Goal: Task Accomplishment & Management: Manage account settings

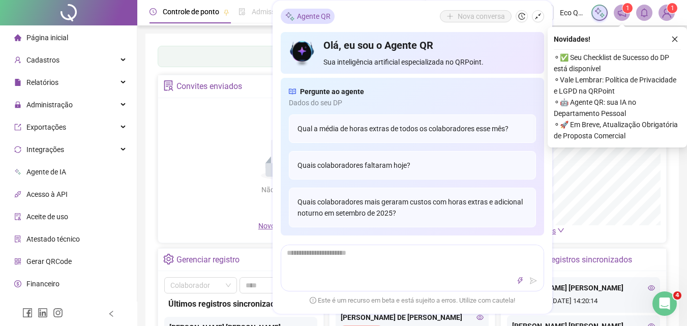
click at [677, 39] on icon "close" at bounding box center [674, 39] width 7 height 7
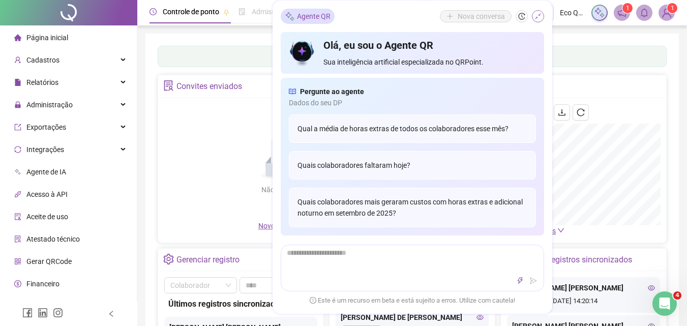
click at [537, 18] on icon "shrink" at bounding box center [538, 16] width 6 height 6
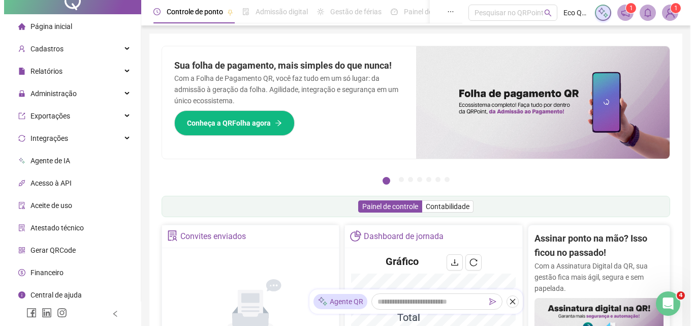
scroll to position [15, 0]
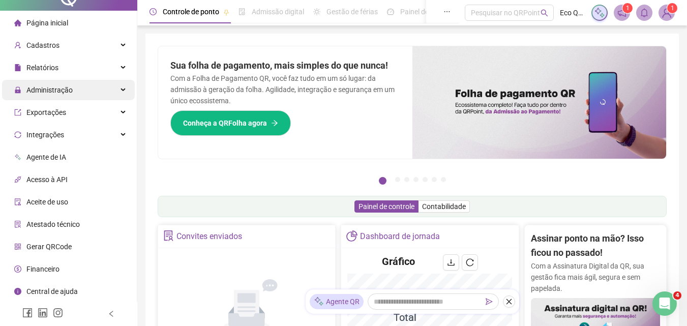
click at [74, 96] on div "Administração" at bounding box center [68, 90] width 133 height 20
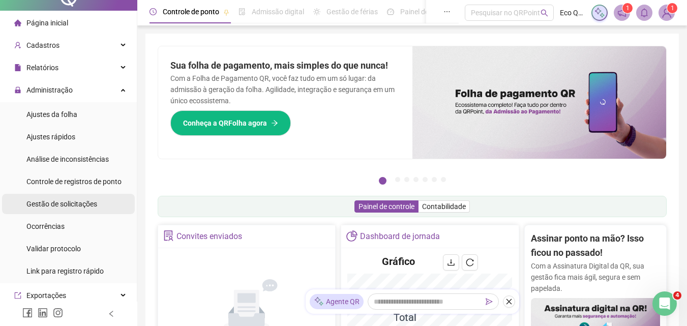
click at [72, 202] on span "Gestão de solicitações" at bounding box center [61, 204] width 71 height 8
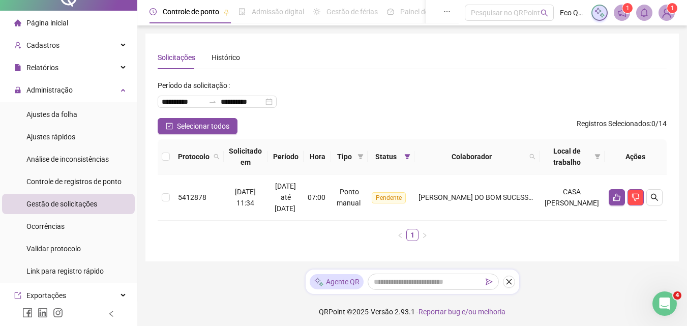
click at [670, 18] on img at bounding box center [666, 12] width 15 height 15
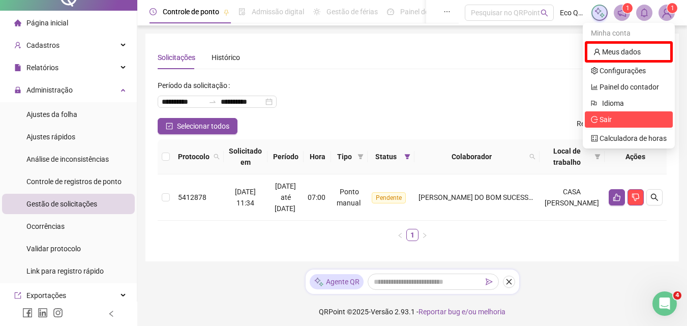
click at [629, 126] on li "Sair" at bounding box center [629, 119] width 88 height 16
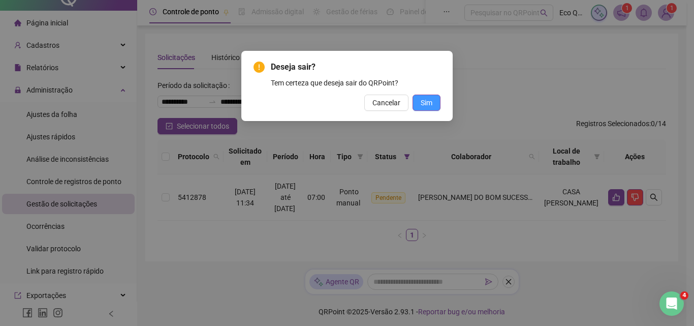
click at [428, 104] on span "Sim" at bounding box center [427, 102] width 12 height 11
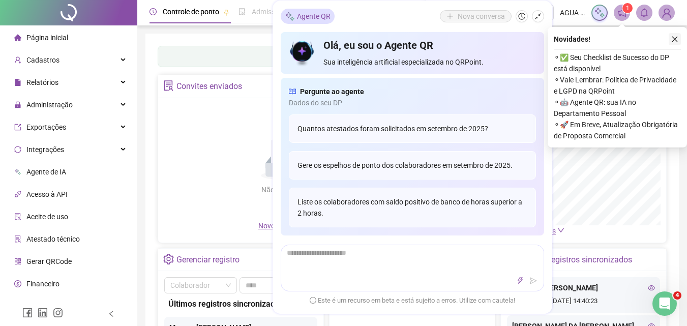
click at [673, 38] on icon "close" at bounding box center [674, 39] width 7 height 7
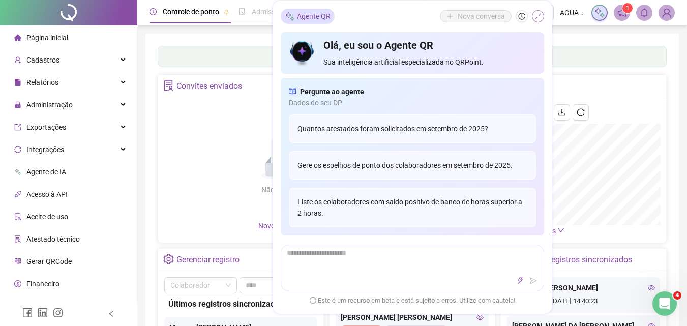
click at [540, 20] on button "button" at bounding box center [538, 16] width 12 height 12
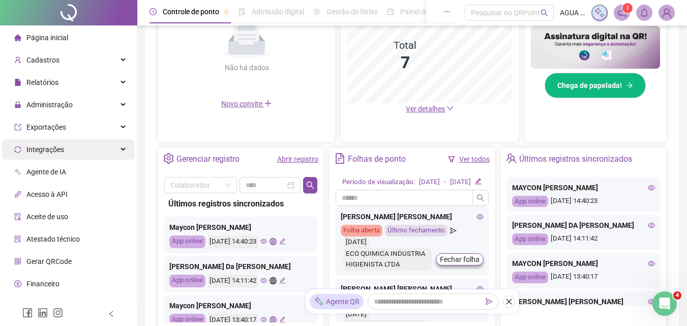
scroll to position [254, 0]
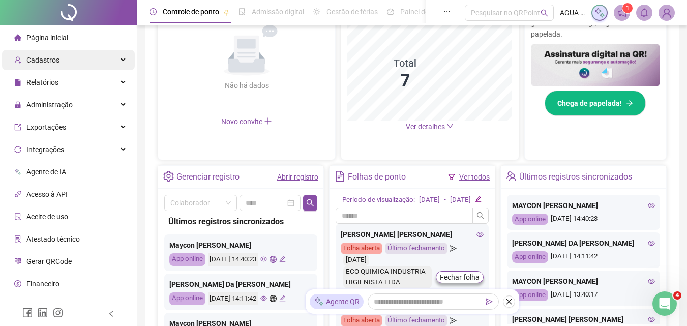
click at [67, 55] on div "Cadastros" at bounding box center [68, 60] width 133 height 20
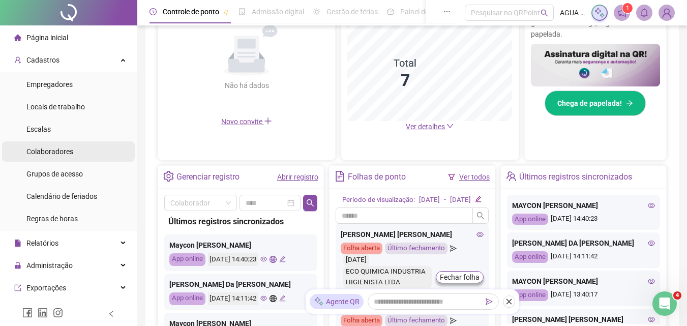
click at [68, 147] on span "Colaboradores" at bounding box center [49, 151] width 47 height 8
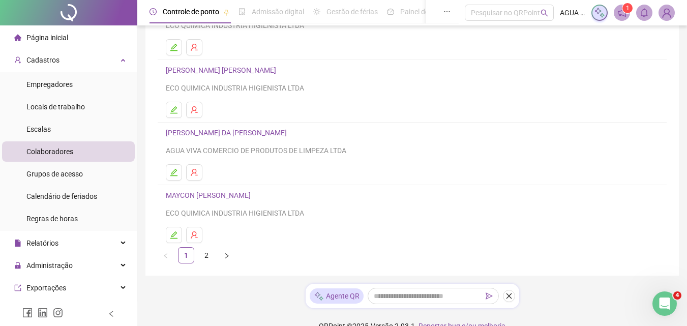
scroll to position [190, 0]
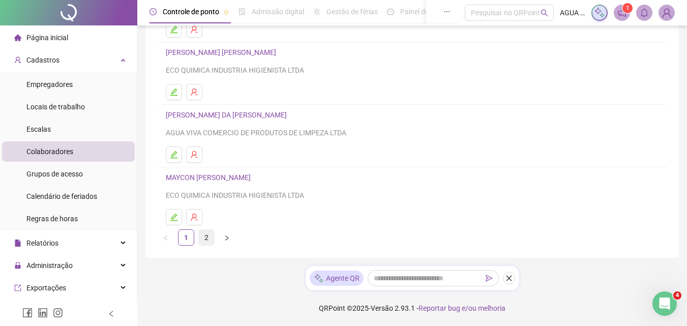
click at [204, 235] on link "2" at bounding box center [206, 237] width 15 height 15
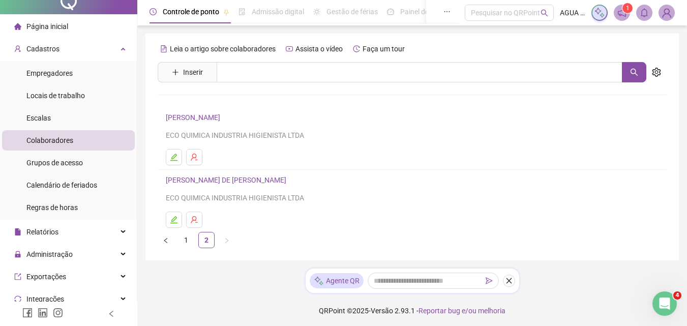
scroll to position [0, 0]
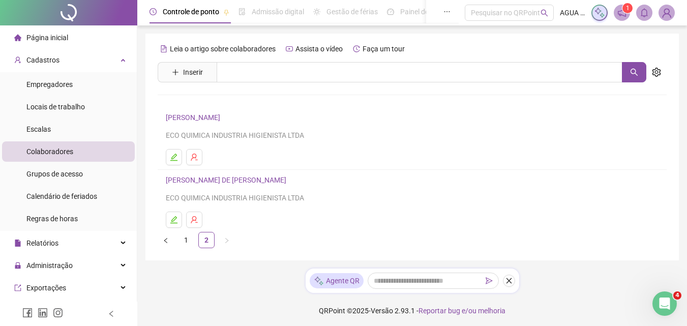
click at [67, 154] on span "Colaboradores" at bounding box center [49, 151] width 47 height 8
click at [78, 65] on div "Cadastros" at bounding box center [68, 60] width 133 height 20
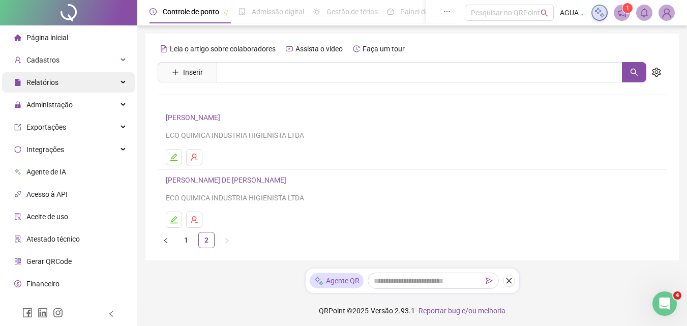
click at [98, 81] on div "Relatórios" at bounding box center [68, 82] width 133 height 20
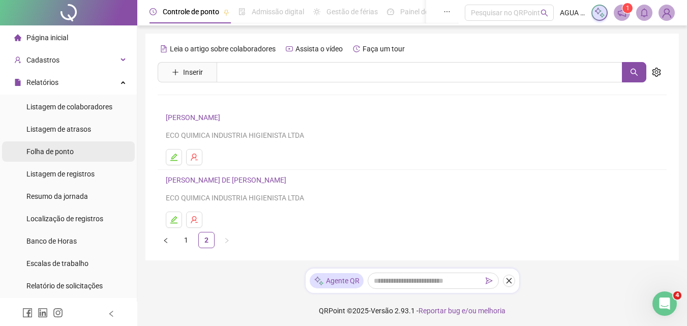
click at [78, 152] on li "Folha de ponto" at bounding box center [68, 151] width 133 height 20
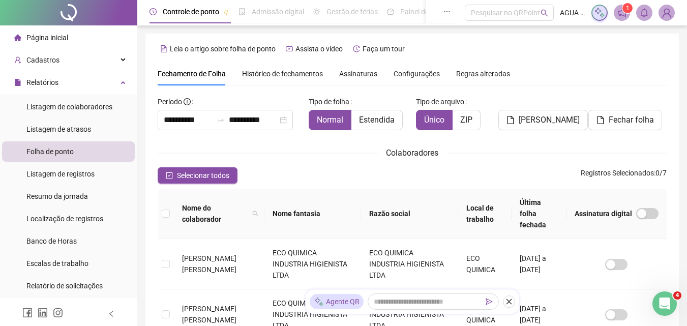
scroll to position [45, 0]
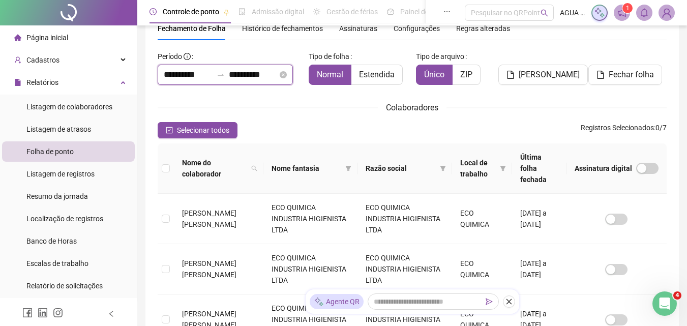
click at [239, 75] on input "**********" at bounding box center [253, 75] width 49 height 12
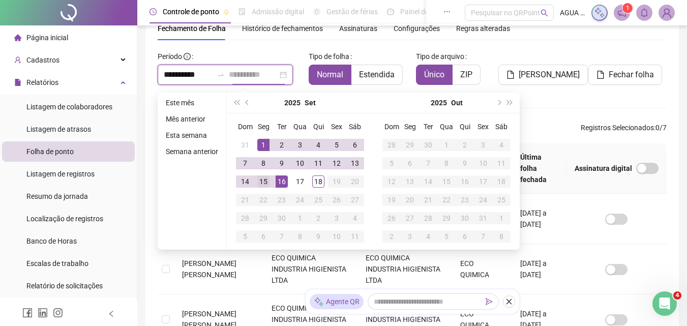
type input "**********"
click at [260, 183] on div "15" at bounding box center [263, 181] width 12 height 12
type input "**********"
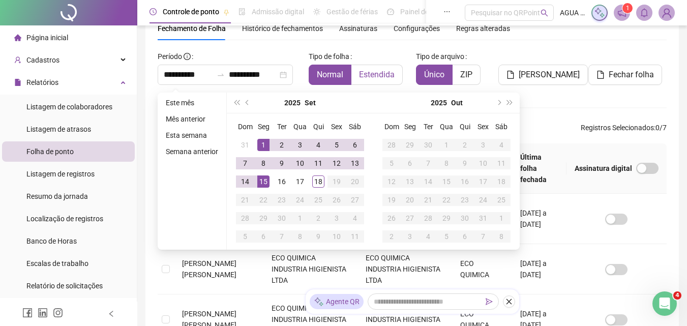
click at [365, 83] on label "Estendida" at bounding box center [376, 75] width 51 height 20
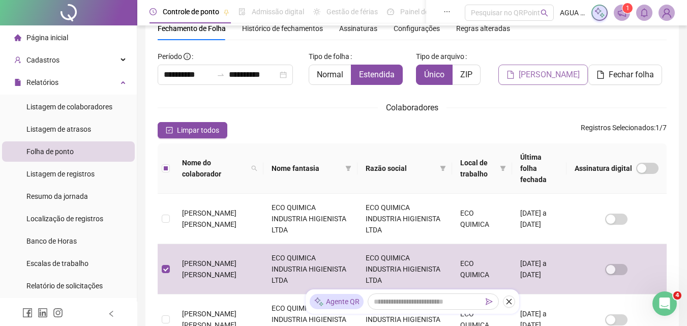
click at [558, 77] on span "[PERSON_NAME]" at bounding box center [548, 75] width 61 height 12
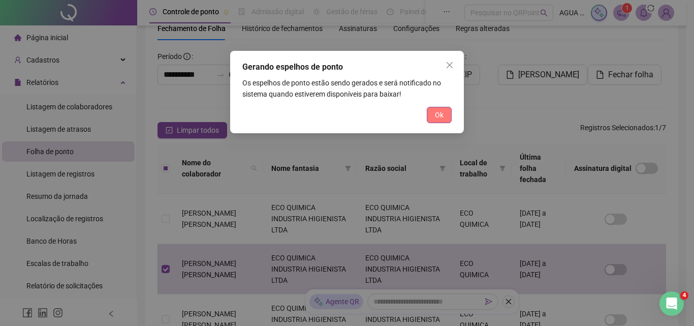
click at [442, 115] on span "Ok" at bounding box center [439, 114] width 9 height 11
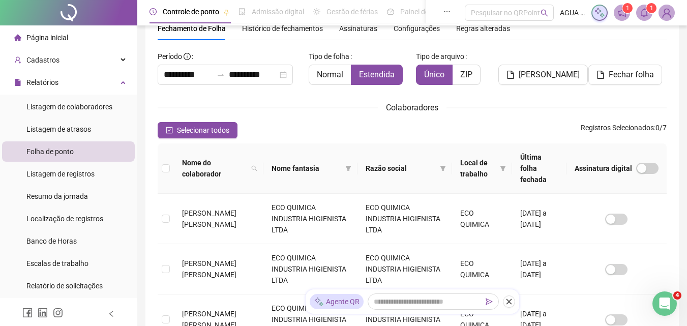
click at [643, 13] on icon "bell" at bounding box center [643, 12] width 9 height 9
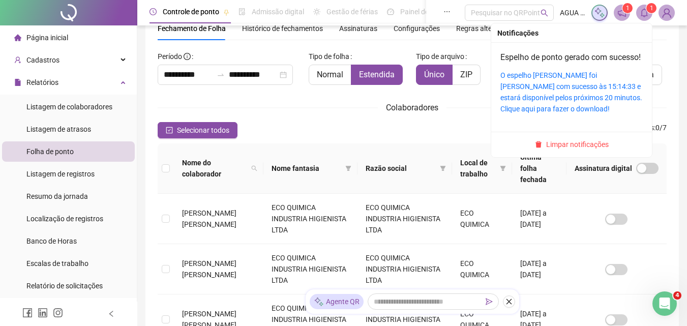
click at [543, 93] on div "O espelho de ponto foi gerado com sucesso às 15:14:33 e estará disponível pelos…" at bounding box center [571, 92] width 142 height 45
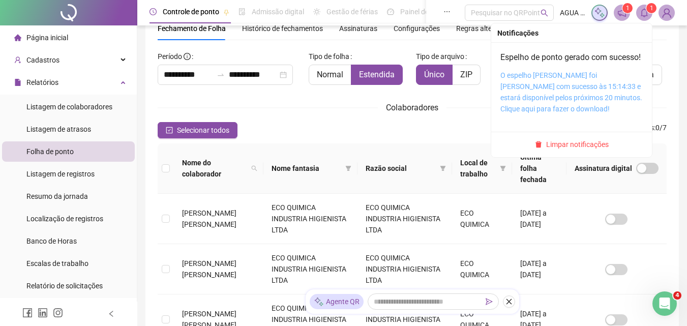
click at [542, 97] on link "O espelho de ponto foi gerado com sucesso às 15:14:33 e estará disponível pelos…" at bounding box center [571, 92] width 142 height 42
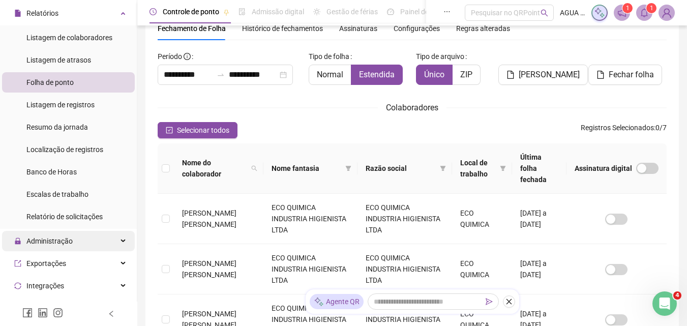
scroll to position [102, 0]
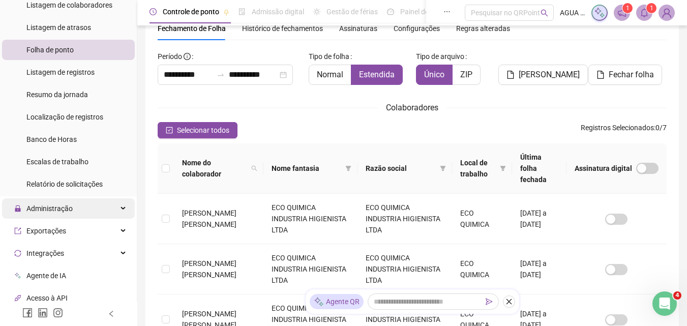
click at [85, 212] on div "Administração" at bounding box center [68, 208] width 133 height 20
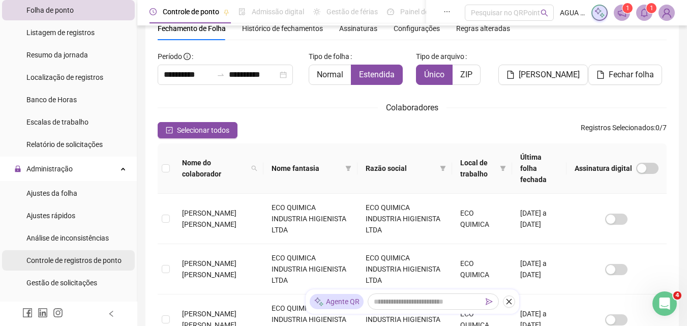
scroll to position [152, 0]
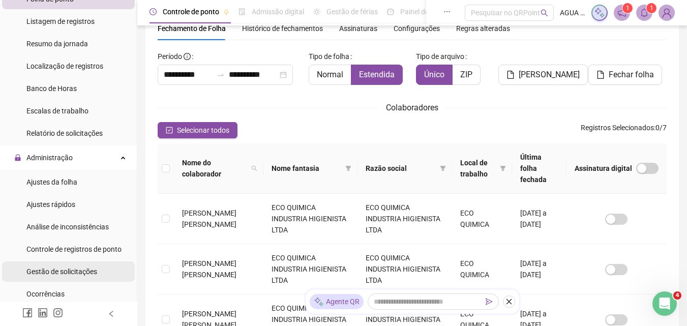
click at [89, 278] on div "Gestão de solicitações" at bounding box center [61, 271] width 71 height 20
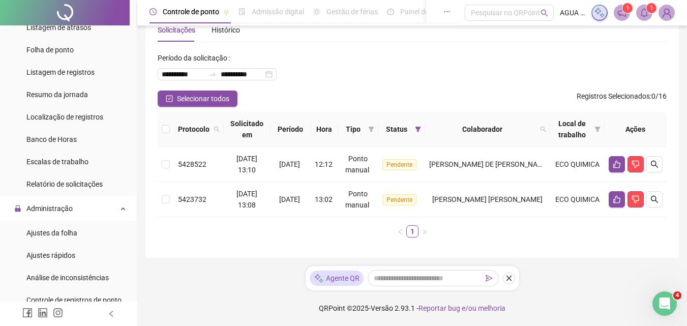
scroll to position [152, 0]
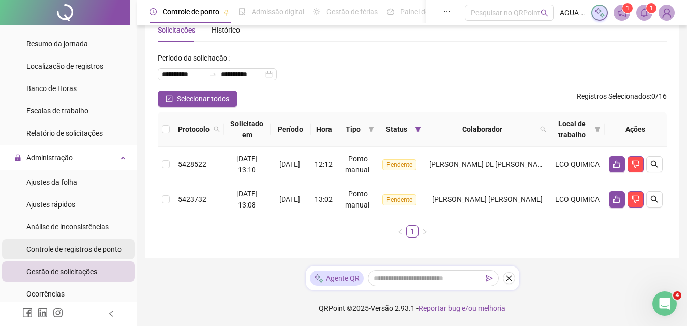
click at [78, 248] on span "Controle de registros de ponto" at bounding box center [73, 249] width 95 height 8
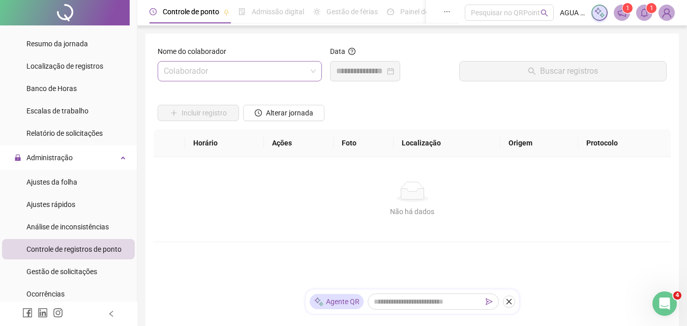
click at [228, 78] on input "search" at bounding box center [235, 71] width 143 height 19
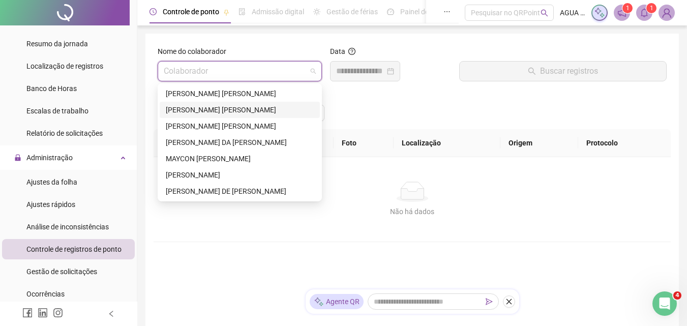
click at [212, 110] on div "LETICIA FONTES MENDES" at bounding box center [240, 109] width 148 height 11
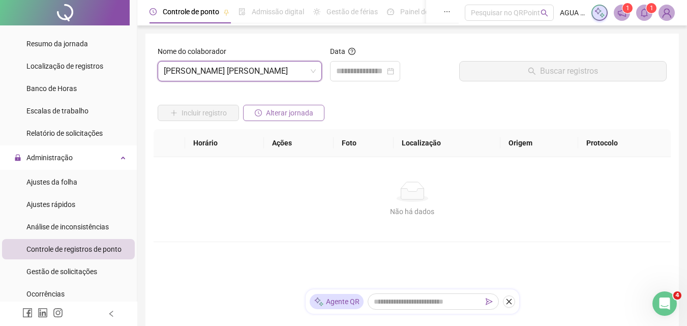
click at [289, 109] on span "Alterar jornada" at bounding box center [289, 112] width 47 height 11
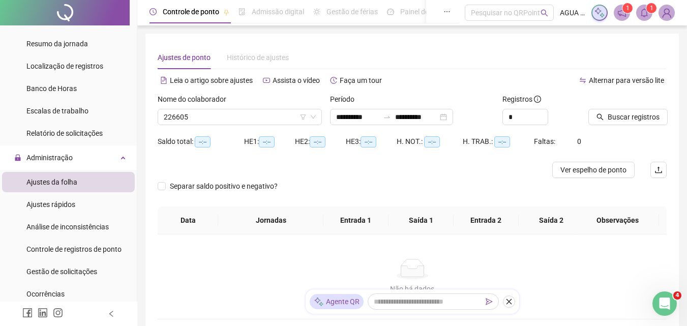
type input "**********"
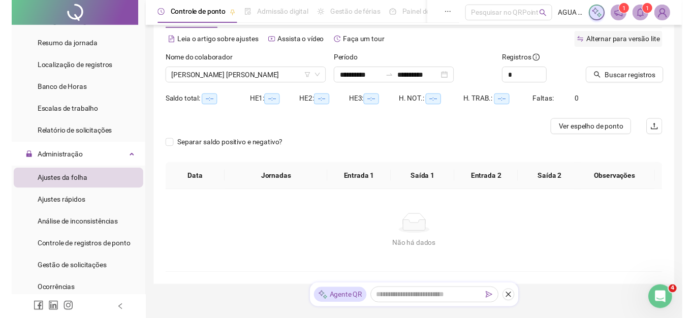
scroll to position [23, 0]
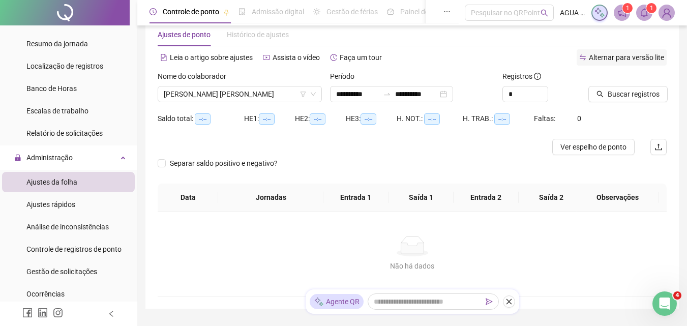
drag, startPoint x: 604, startPoint y: 49, endPoint x: 610, endPoint y: 58, distance: 11.0
type textarea "**********"
click at [610, 58] on div "**********" at bounding box center [412, 159] width 509 height 273
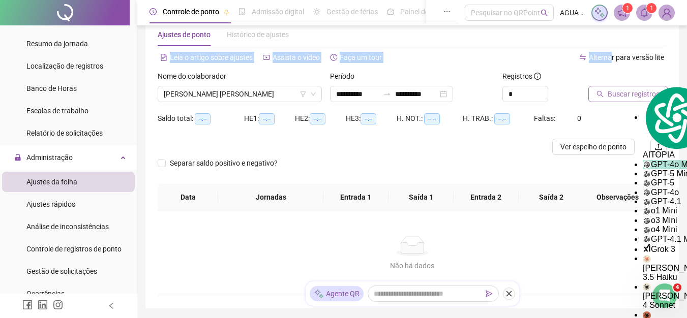
click at [613, 92] on span "Buscar registros" at bounding box center [633, 93] width 52 height 11
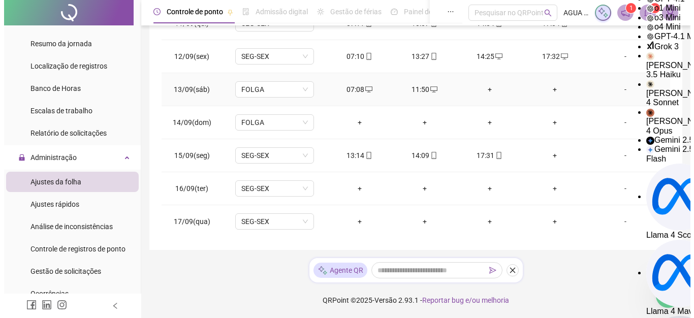
scroll to position [345, 0]
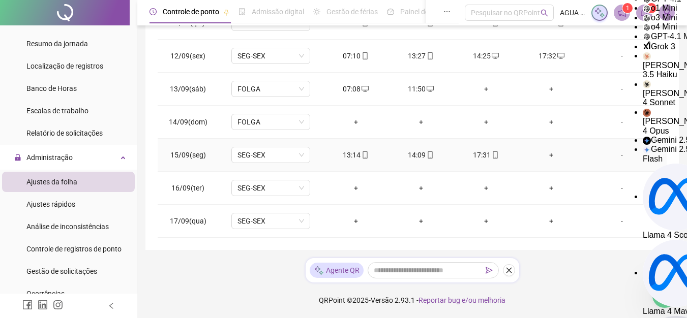
click at [543, 154] on div "+" at bounding box center [551, 154] width 49 height 11
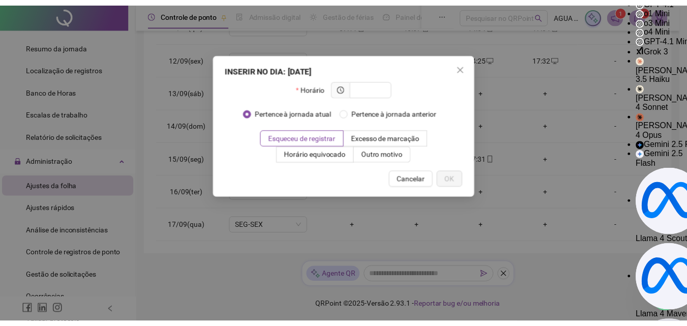
scroll to position [218, 0]
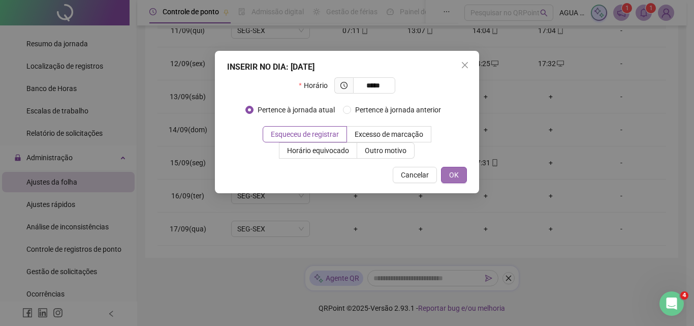
type input "*****"
click at [464, 177] on button "OK" at bounding box center [454, 175] width 26 height 16
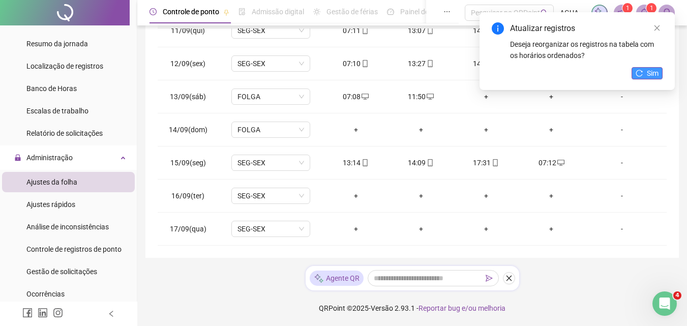
click at [643, 75] on button "Sim" at bounding box center [646, 73] width 31 height 12
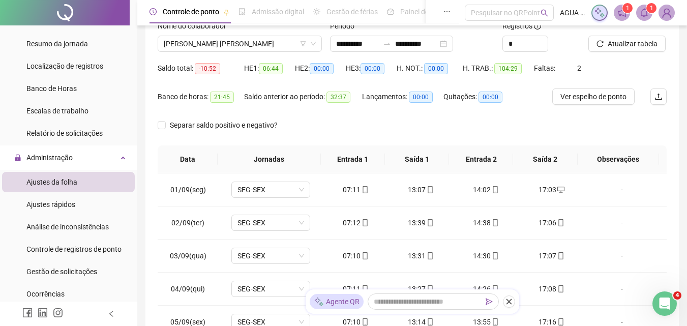
scroll to position [15, 0]
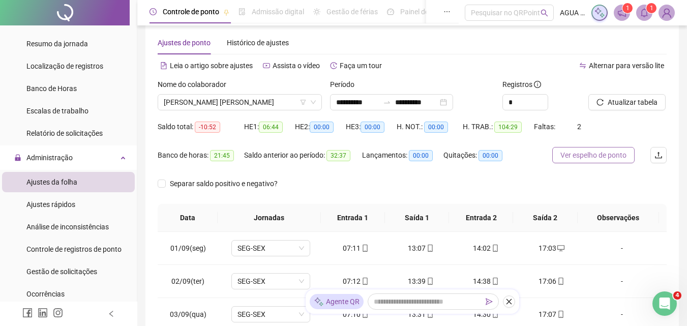
click at [592, 157] on span "Ver espelho de ponto" at bounding box center [593, 154] width 66 height 11
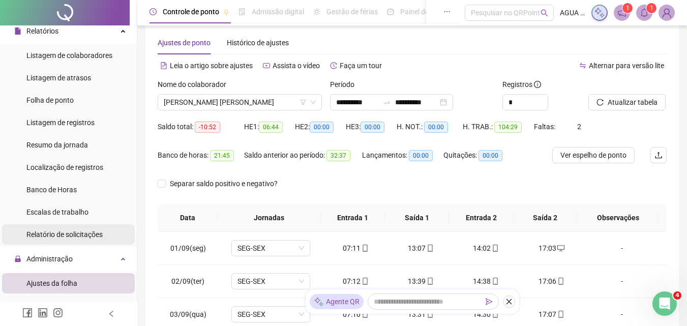
scroll to position [51, 0]
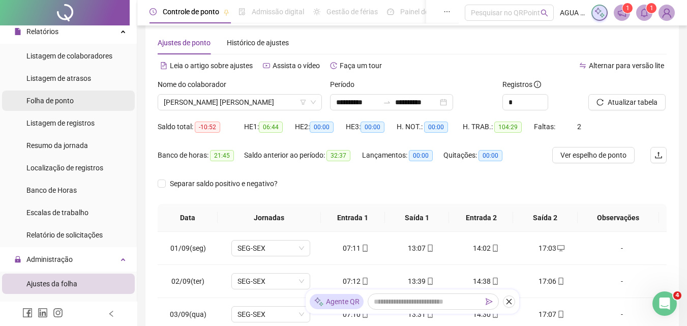
click at [72, 102] on span "Folha de ponto" at bounding box center [49, 101] width 47 height 8
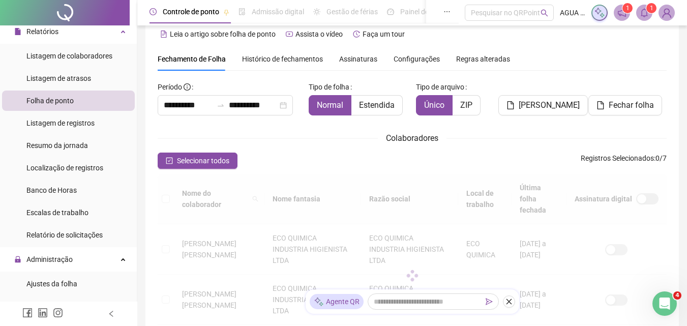
scroll to position [45, 0]
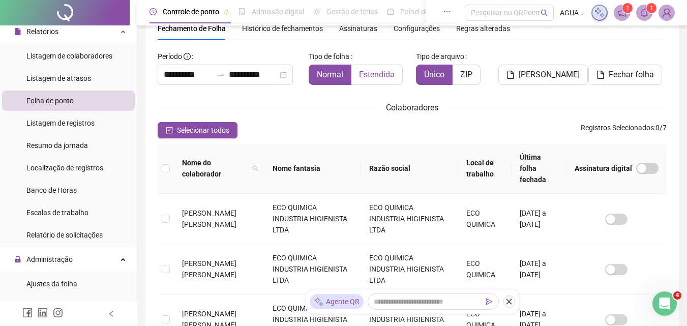
click at [379, 78] on span "Estendida" at bounding box center [377, 75] width 36 height 10
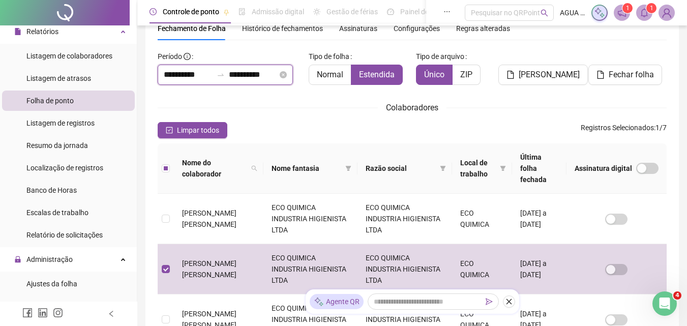
click at [268, 74] on input "**********" at bounding box center [253, 75] width 49 height 12
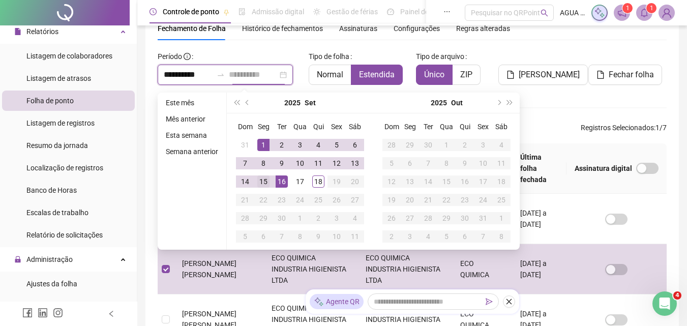
type input "**********"
click at [265, 182] on div "15" at bounding box center [263, 181] width 12 height 12
type input "**********"
click at [560, 55] on div "[PERSON_NAME]" at bounding box center [539, 66] width 82 height 37
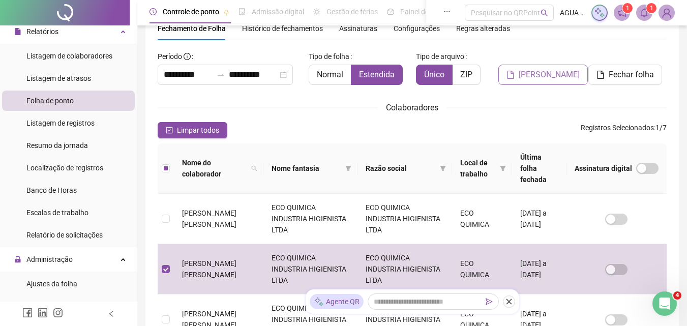
click at [548, 71] on span "[PERSON_NAME]" at bounding box center [548, 75] width 61 height 12
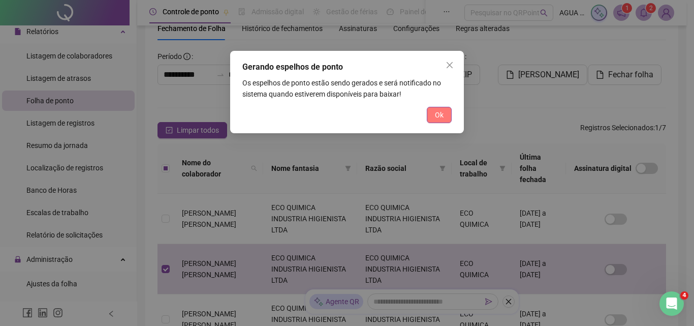
click at [436, 119] on span "Ok" at bounding box center [439, 114] width 9 height 11
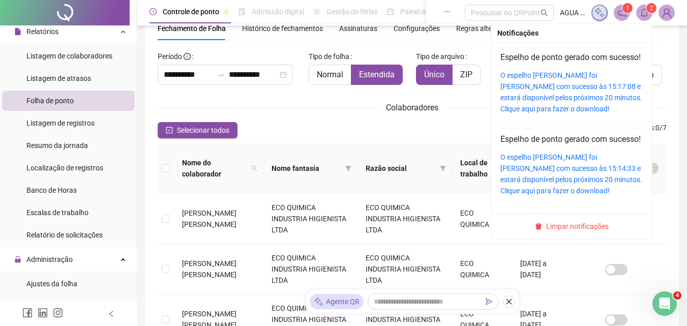
click at [638, 13] on span at bounding box center [644, 13] width 16 height 16
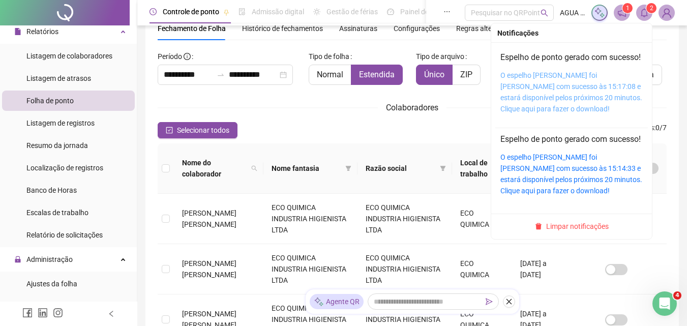
click at [536, 90] on link "O espelho de ponto foi gerado com sucesso às 15:17:08 e estará disponível pelos…" at bounding box center [571, 92] width 142 height 42
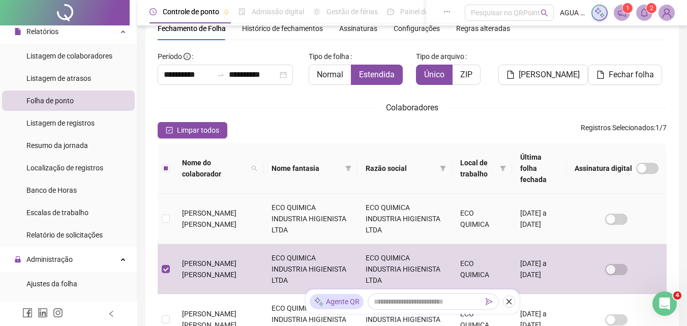
scroll to position [0, 0]
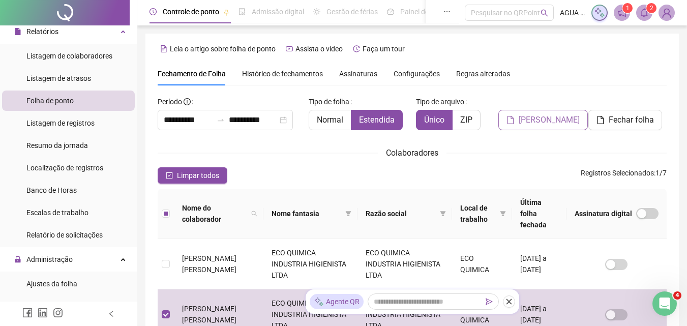
click at [551, 116] on span "[PERSON_NAME]" at bounding box center [548, 120] width 61 height 12
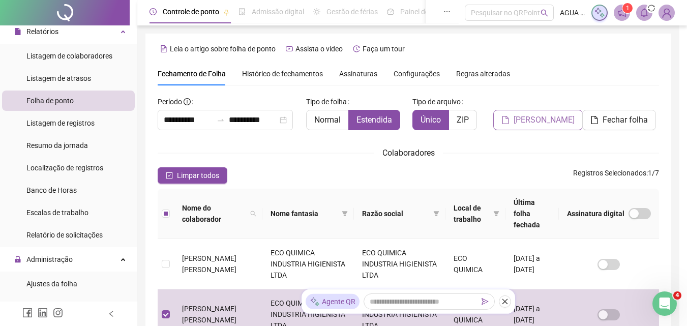
scroll to position [45, 0]
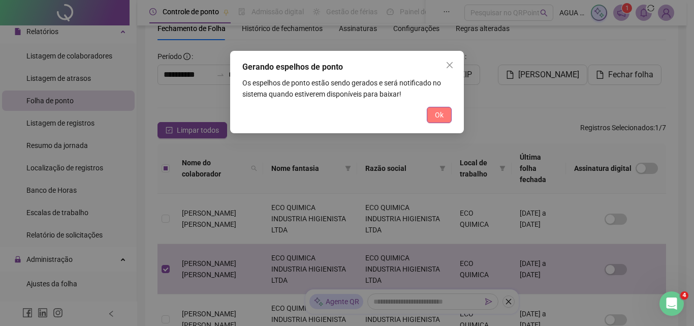
click at [435, 120] on span "Ok" at bounding box center [439, 114] width 9 height 11
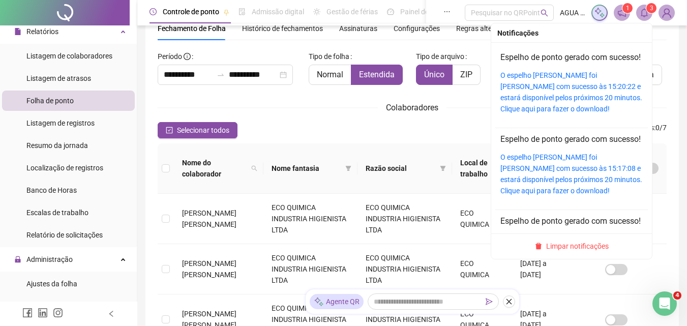
click at [640, 14] on icon "bell" at bounding box center [643, 12] width 9 height 9
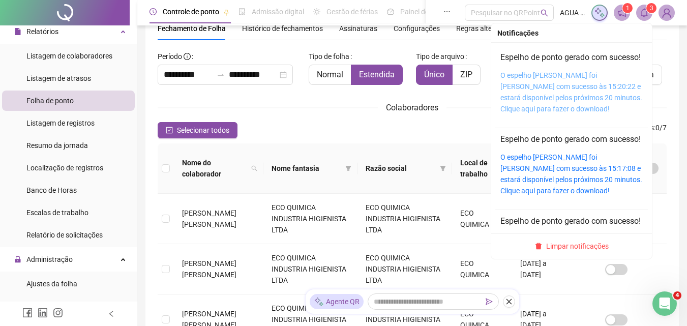
click at [530, 94] on link "O espelho de ponto foi gerado com sucesso às 15:20:22 e estará disponível pelos…" at bounding box center [571, 92] width 142 height 42
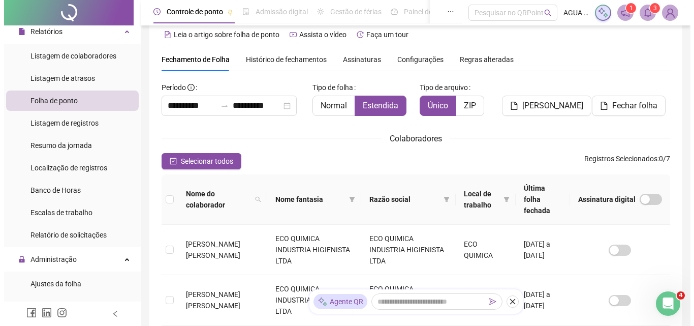
scroll to position [0, 0]
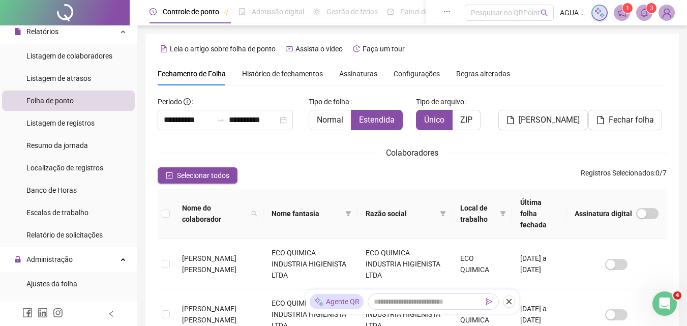
click at [667, 18] on img at bounding box center [666, 12] width 15 height 15
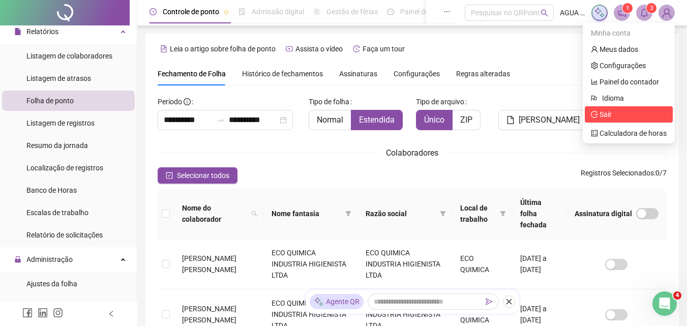
click at [605, 111] on span "Sair" at bounding box center [605, 114] width 12 height 8
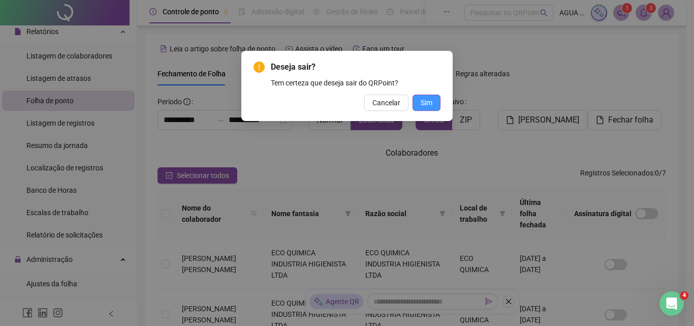
click at [432, 104] on span "Sim" at bounding box center [427, 102] width 12 height 11
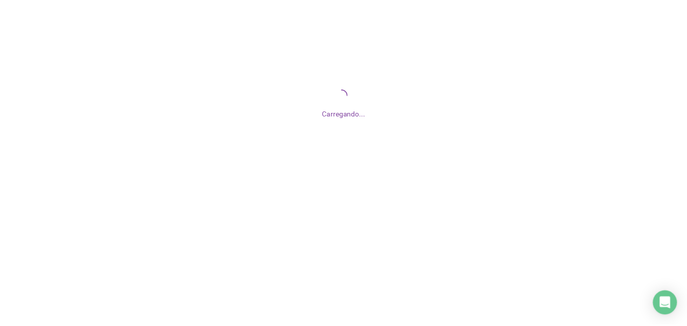
scroll to position [391, 0]
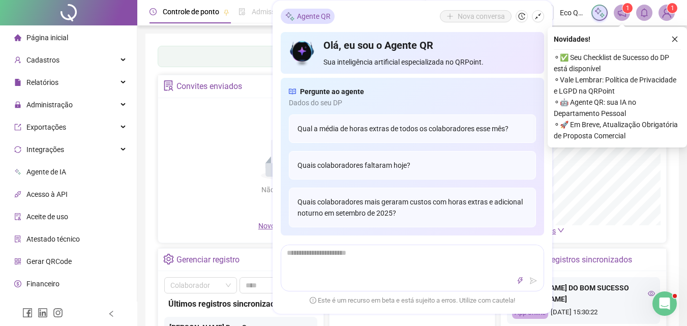
drag, startPoint x: 677, startPoint y: 37, endPoint x: 497, endPoint y: 34, distance: 179.9
click at [676, 37] on icon "close" at bounding box center [674, 39] width 7 height 7
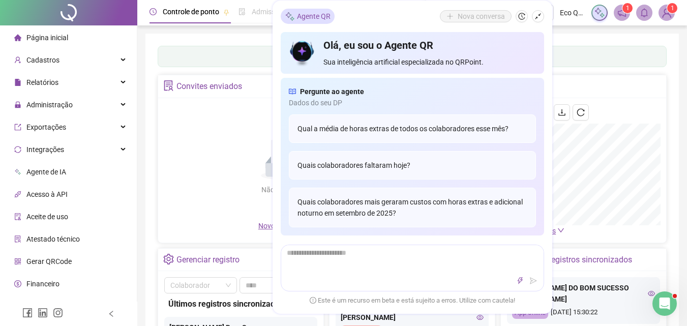
scroll to position [15, 0]
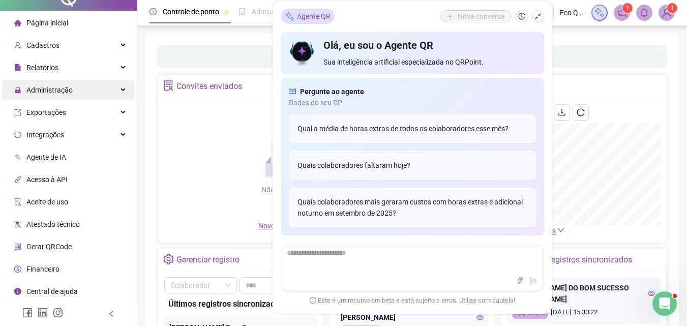
click at [87, 91] on div "Administração" at bounding box center [68, 90] width 133 height 20
click at [97, 93] on div "Administração" at bounding box center [68, 90] width 133 height 20
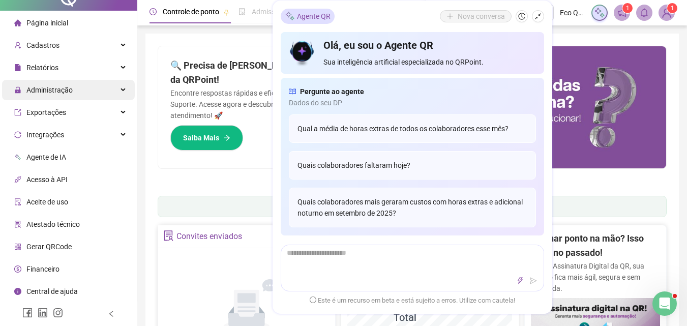
click at [59, 82] on span "Administração" at bounding box center [43, 90] width 58 height 20
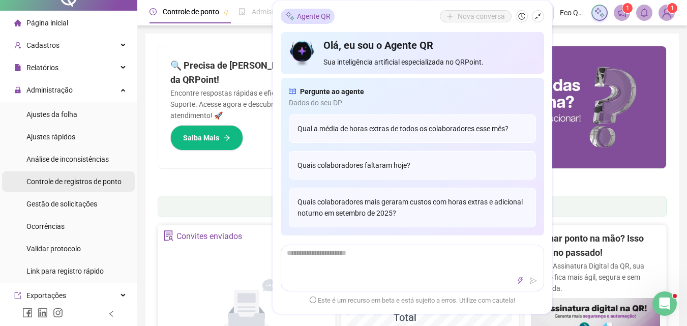
click at [79, 185] on span "Controle de registros de ponto" at bounding box center [73, 181] width 95 height 8
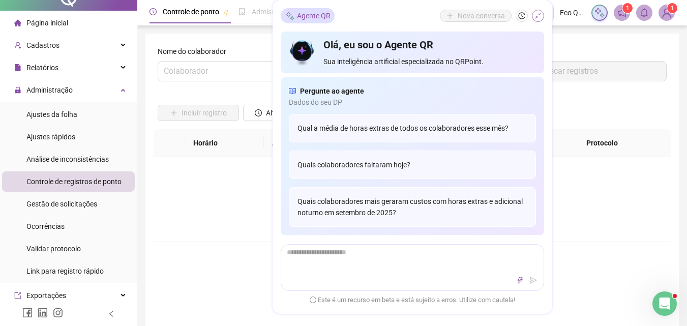
click at [538, 18] on icon "shrink" at bounding box center [537, 16] width 7 height 7
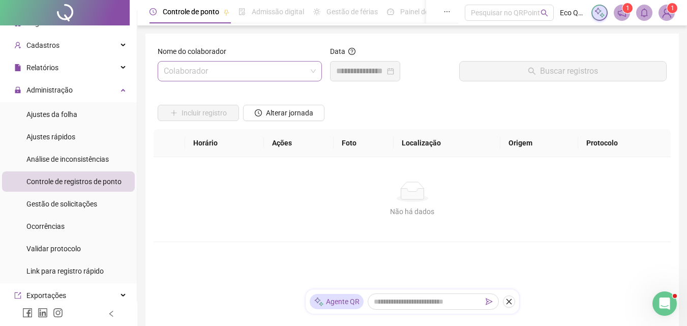
click at [249, 73] on input "search" at bounding box center [235, 71] width 143 height 19
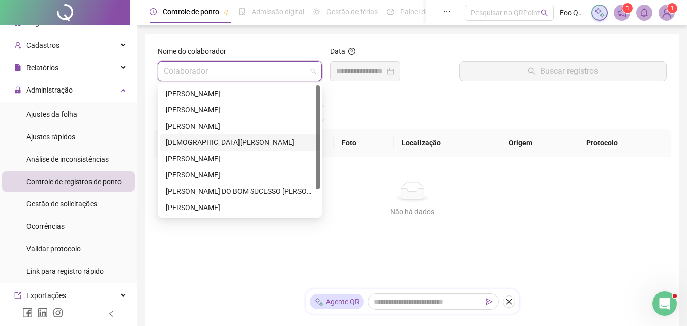
click at [251, 143] on div "[DEMOGRAPHIC_DATA][PERSON_NAME]" at bounding box center [240, 142] width 148 height 11
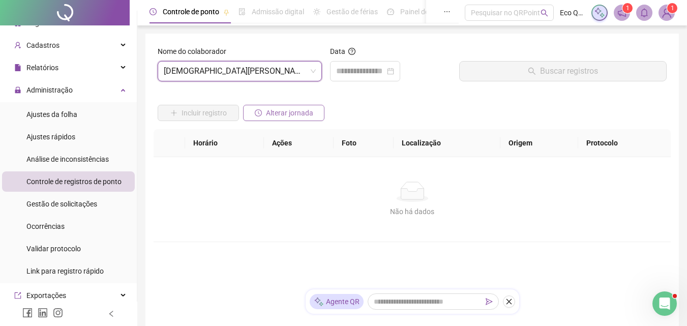
click at [294, 111] on span "Alterar jornada" at bounding box center [289, 112] width 47 height 11
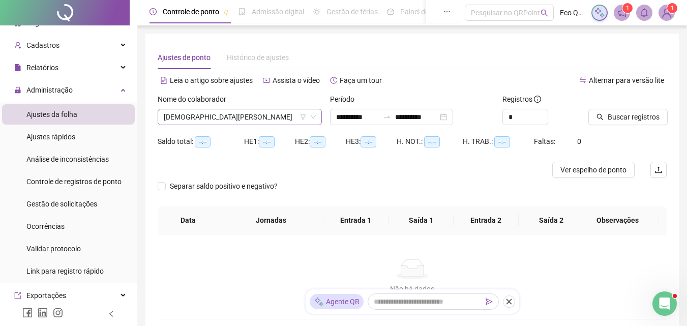
type input "**********"
click at [609, 115] on span "Buscar registros" at bounding box center [633, 116] width 52 height 11
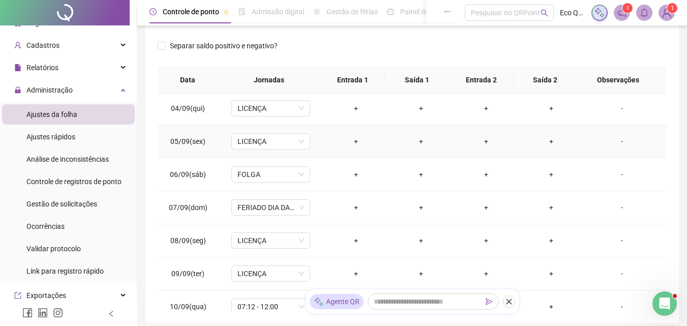
scroll to position [102, 0]
click at [284, 210] on span "FERIADO DIA DA INDEPENDÊNCIA" at bounding box center [270, 206] width 67 height 15
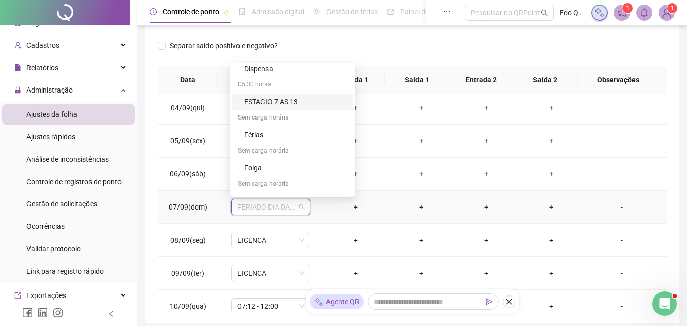
scroll to position [203, 0]
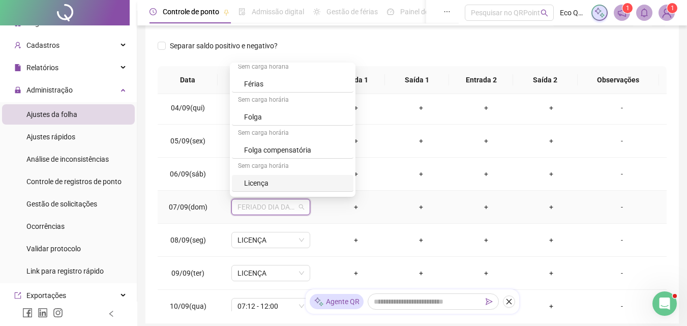
click at [273, 180] on div "Licença" at bounding box center [295, 182] width 103 height 11
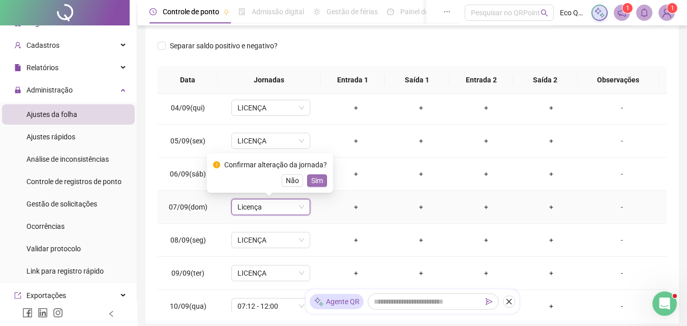
click at [322, 178] on button "Sim" at bounding box center [317, 180] width 20 height 12
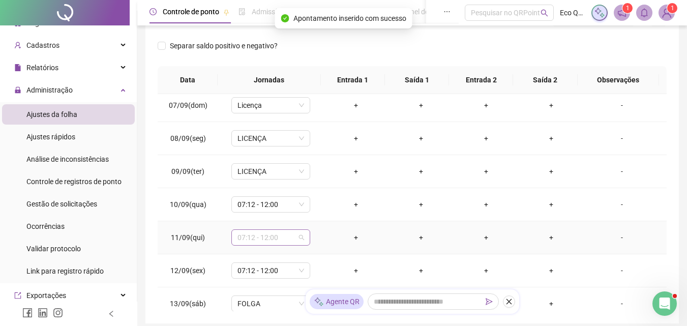
click at [274, 237] on span "07:12 - 12:00" at bounding box center [270, 237] width 67 height 15
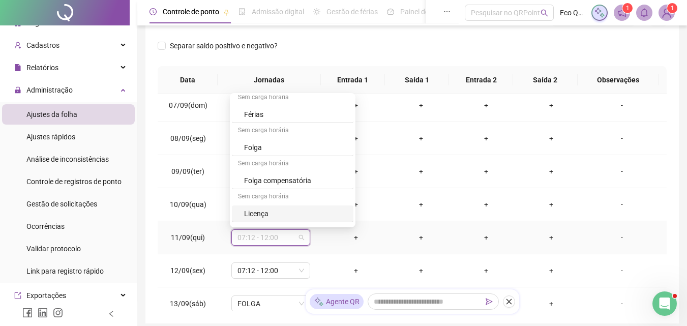
click at [279, 217] on div "Licença" at bounding box center [295, 213] width 103 height 11
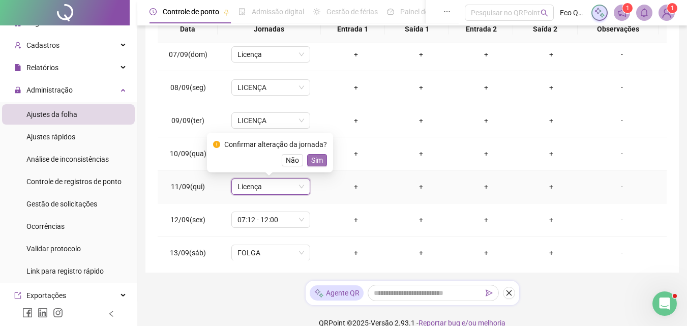
click at [312, 159] on span "Sim" at bounding box center [317, 160] width 12 height 11
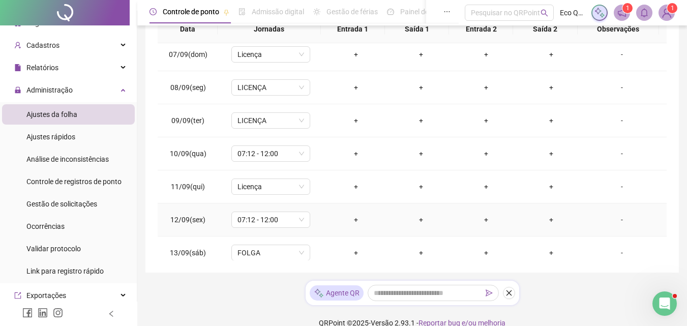
click at [351, 221] on div "+" at bounding box center [355, 219] width 49 height 11
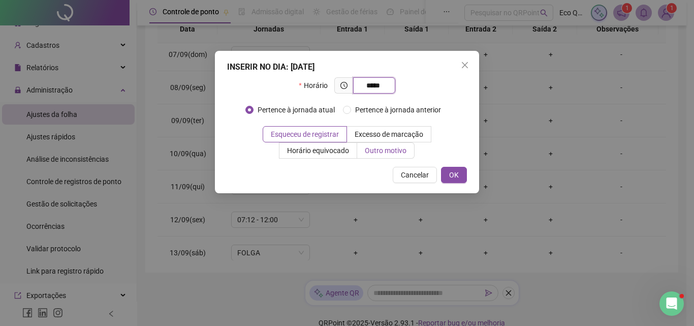
type input "*****"
click at [390, 151] on span "Outro motivo" at bounding box center [386, 150] width 42 height 8
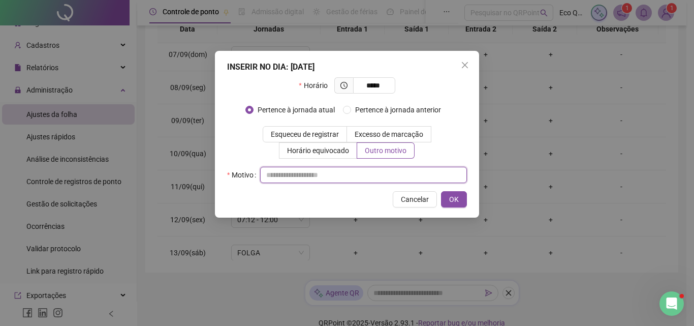
click at [320, 174] on input "text" at bounding box center [363, 175] width 207 height 16
type input "**********"
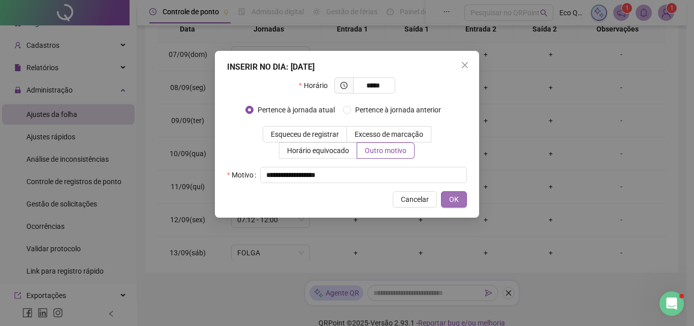
click at [457, 195] on span "OK" at bounding box center [454, 199] width 10 height 11
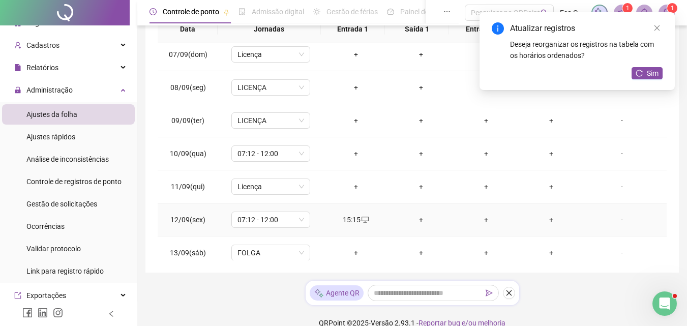
click at [417, 220] on div "+" at bounding box center [420, 219] width 49 height 11
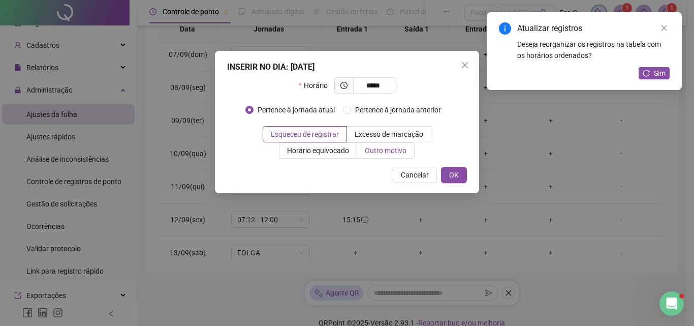
type input "*****"
click at [402, 153] on span "Outro motivo" at bounding box center [386, 150] width 42 height 8
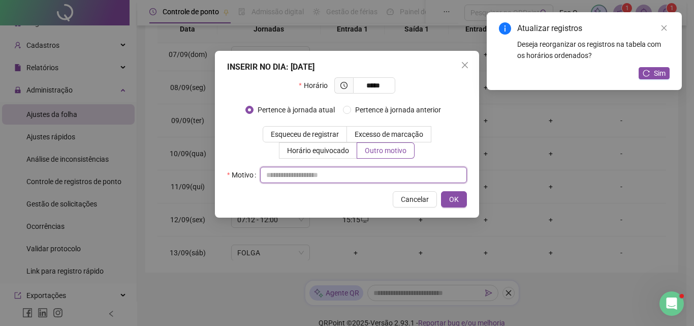
click at [315, 177] on input "text" at bounding box center [363, 175] width 207 height 16
type input "**********"
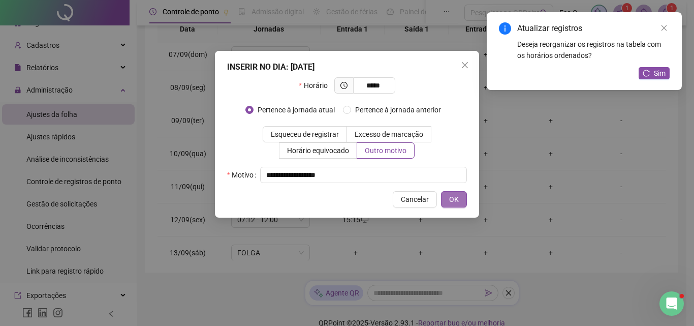
click at [453, 196] on span "OK" at bounding box center [454, 199] width 10 height 11
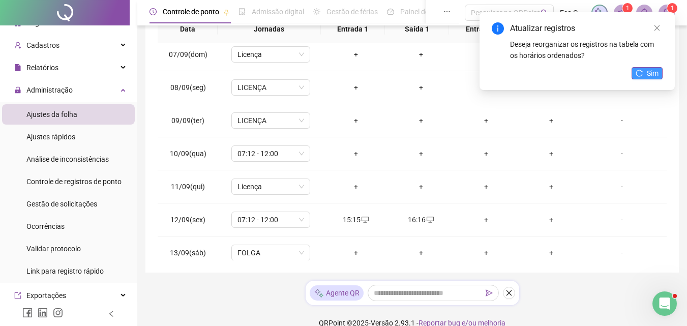
click at [644, 73] on button "Sim" at bounding box center [646, 73] width 31 height 12
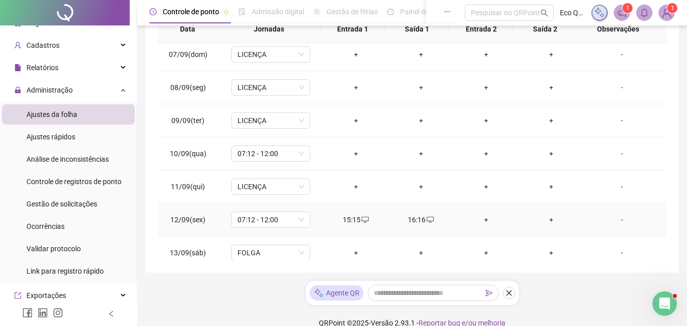
click at [418, 222] on div "16:16" at bounding box center [420, 219] width 49 height 11
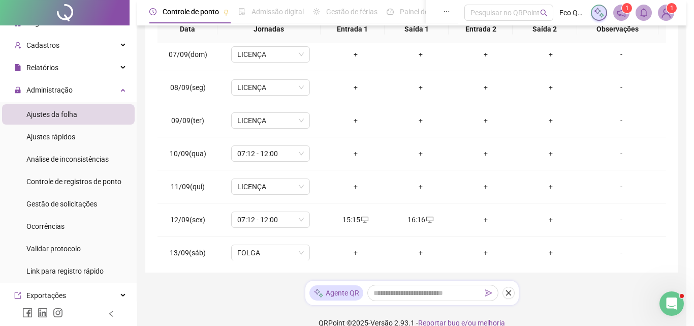
type input "**********"
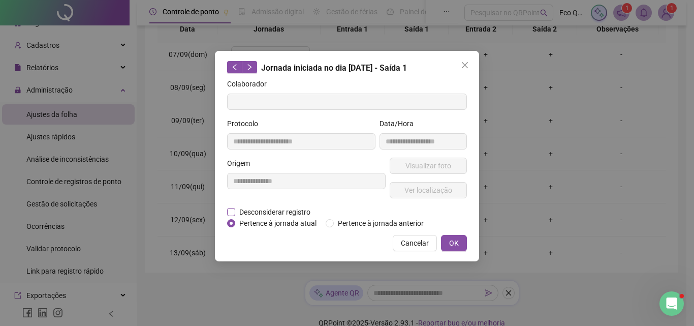
click at [285, 214] on span "Desconsiderar registro" at bounding box center [274, 211] width 79 height 11
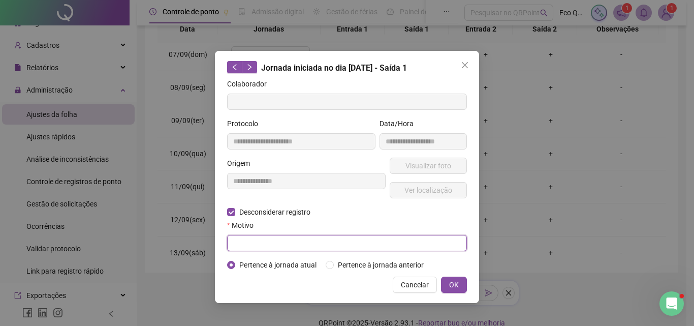
click at [353, 240] on input "text" at bounding box center [347, 243] width 240 height 16
type input "****"
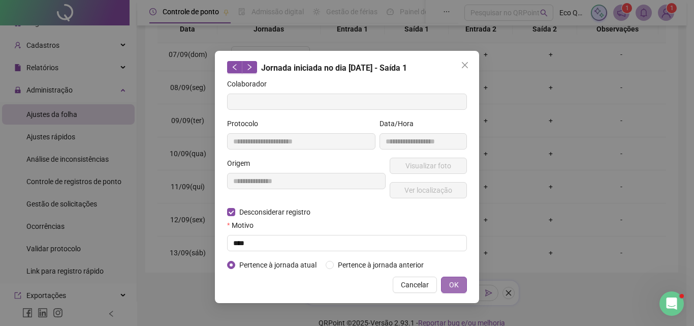
click at [444, 283] on button "OK" at bounding box center [454, 285] width 26 height 16
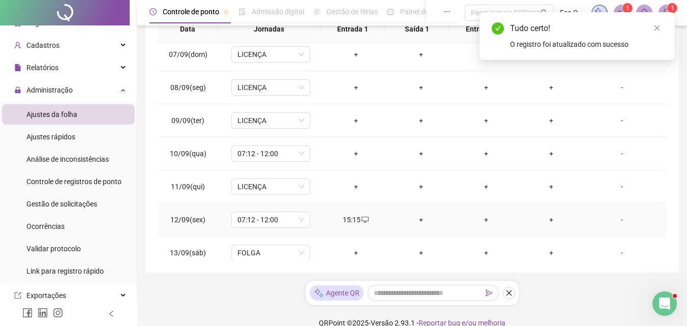
click at [420, 218] on div "+" at bounding box center [420, 219] width 49 height 11
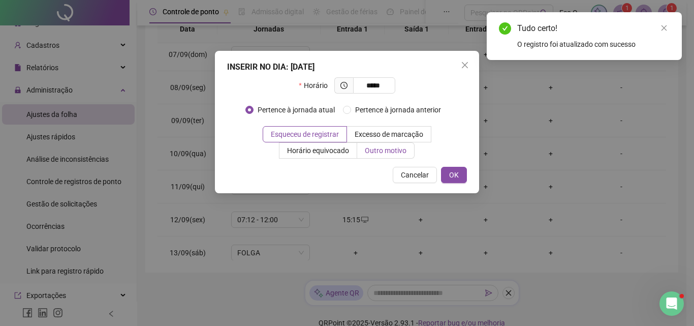
type input "*****"
click at [387, 151] on span "Outro motivo" at bounding box center [386, 150] width 42 height 8
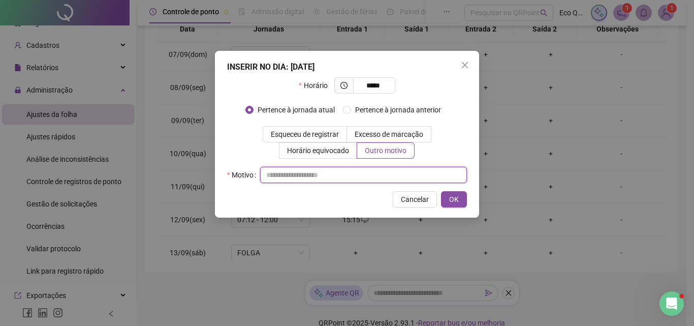
click at [349, 174] on input "text" at bounding box center [363, 175] width 207 height 16
type input "**********"
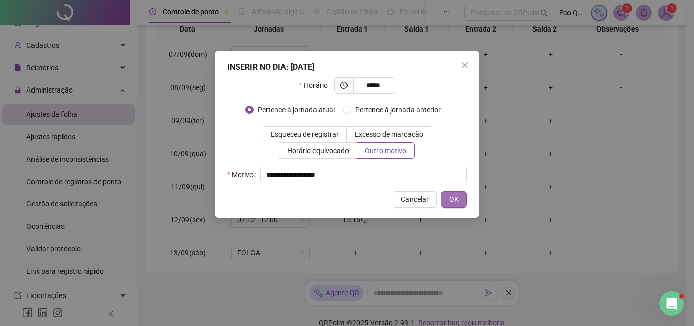
click at [455, 205] on button "OK" at bounding box center [454, 199] width 26 height 16
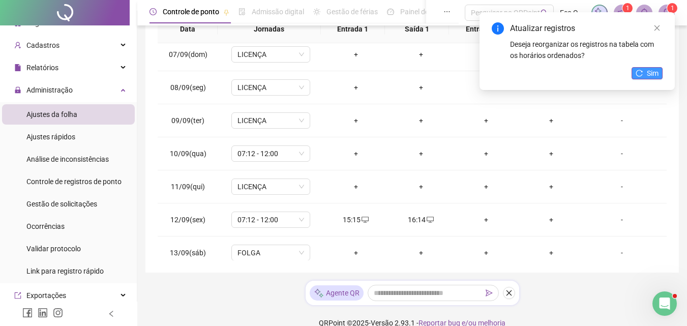
click at [642, 73] on icon "reload" at bounding box center [638, 73] width 7 height 7
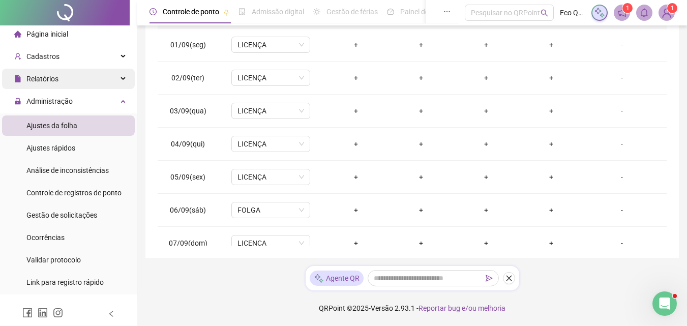
scroll to position [0, 0]
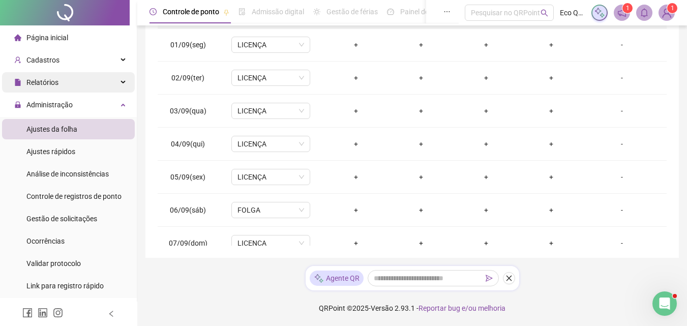
click at [69, 86] on div "Relatórios" at bounding box center [68, 82] width 133 height 20
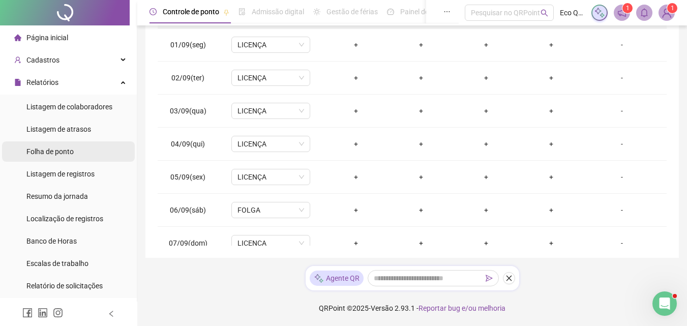
click at [64, 152] on span "Folha de ponto" at bounding box center [49, 151] width 47 height 8
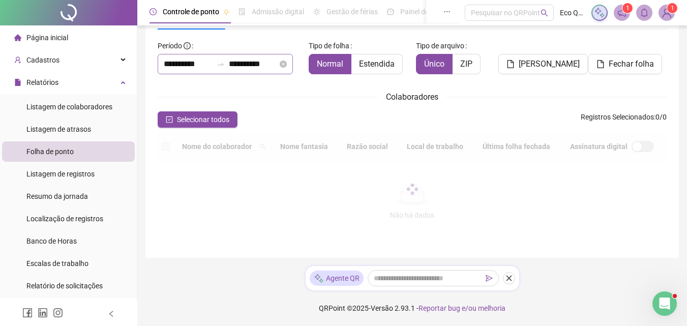
scroll to position [45, 0]
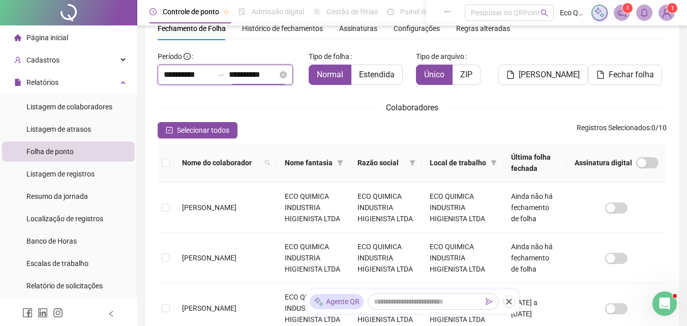
click at [264, 73] on input "**********" at bounding box center [253, 75] width 49 height 12
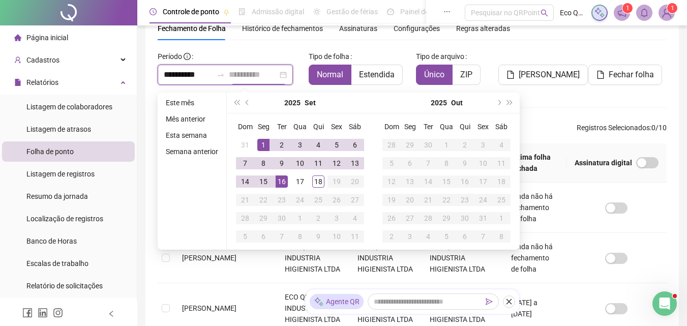
type input "**********"
click at [282, 183] on div "16" at bounding box center [281, 181] width 12 height 12
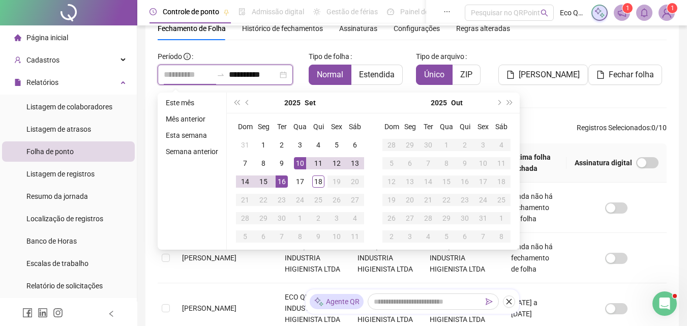
type input "**********"
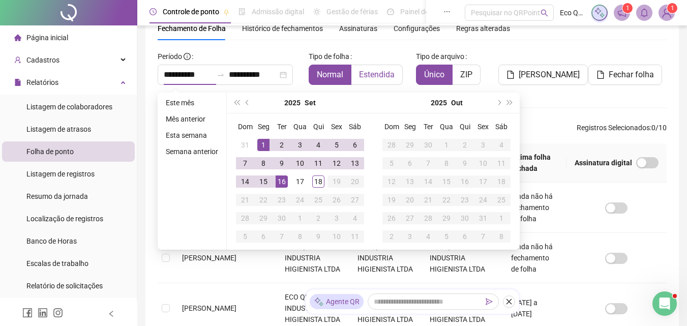
click at [378, 76] on span "Estendida" at bounding box center [377, 75] width 36 height 10
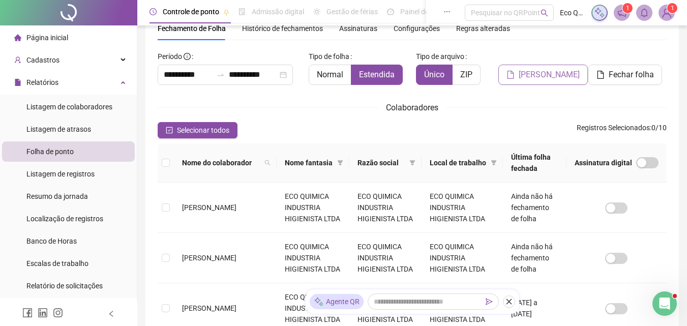
click at [549, 70] on span "[PERSON_NAME]" at bounding box center [548, 75] width 61 height 12
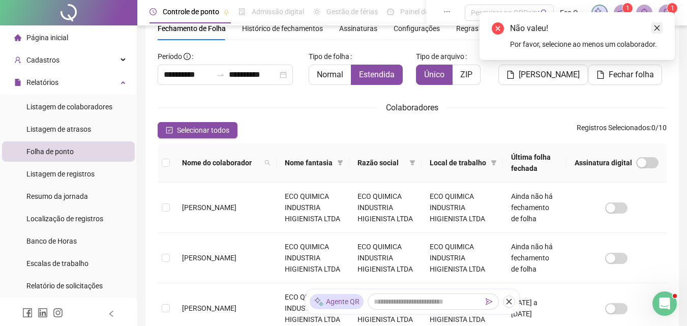
click at [657, 28] on icon "close" at bounding box center [656, 27] width 7 height 7
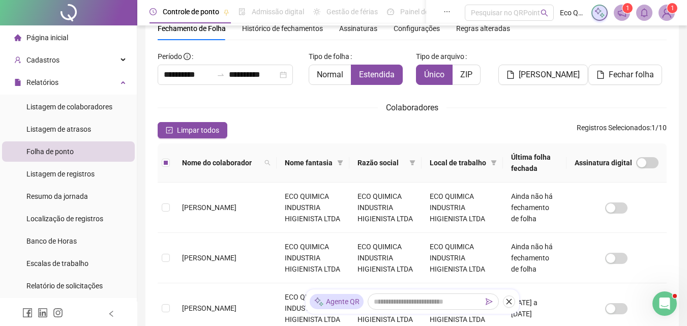
scroll to position [0, 0]
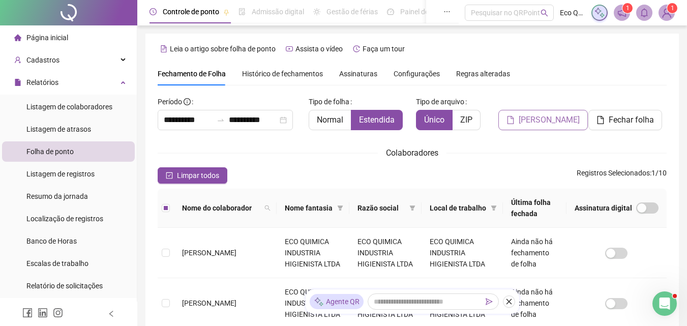
click at [549, 124] on span "[PERSON_NAME]" at bounding box center [548, 120] width 61 height 12
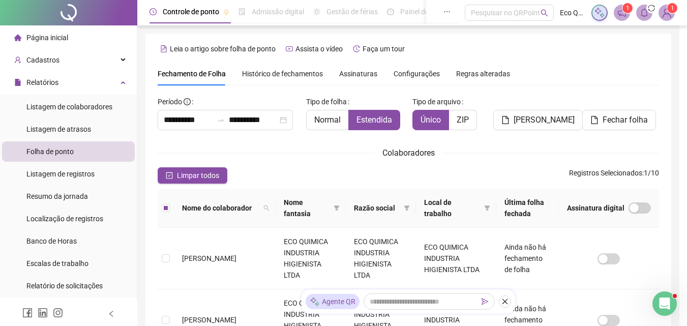
scroll to position [45, 0]
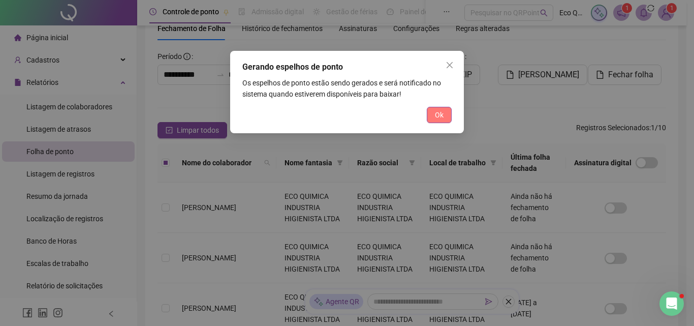
click at [443, 113] on span "Ok" at bounding box center [439, 114] width 9 height 11
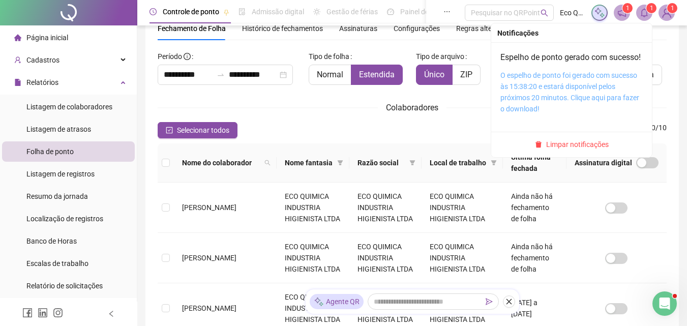
click at [563, 87] on link "O espelho de ponto foi gerado com sucesso às 15:38:20 e estará disponível pelos…" at bounding box center [569, 92] width 139 height 42
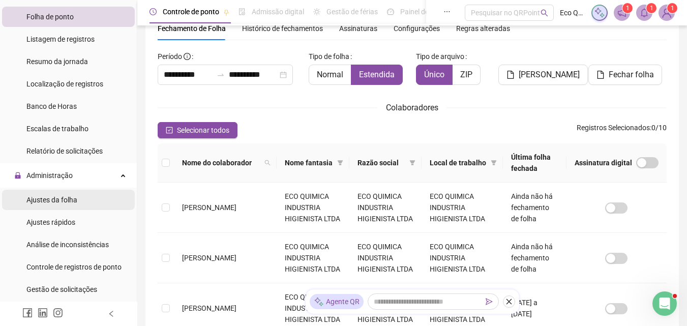
scroll to position [152, 0]
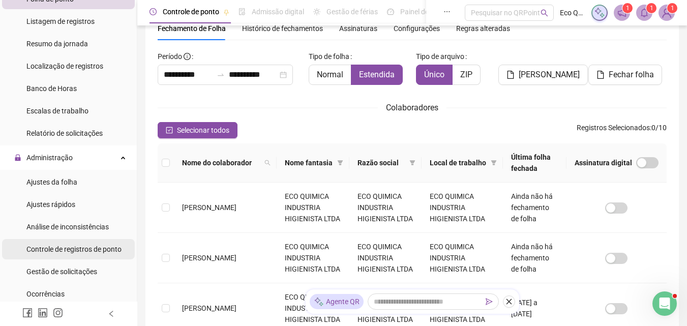
click at [84, 254] on div "Controle de registros de ponto" at bounding box center [73, 249] width 95 height 20
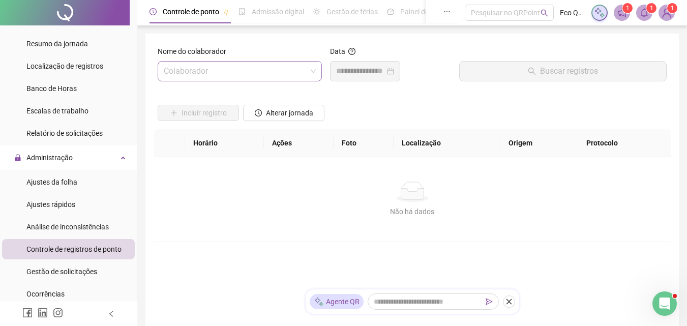
click at [274, 76] on input "search" at bounding box center [235, 71] width 143 height 19
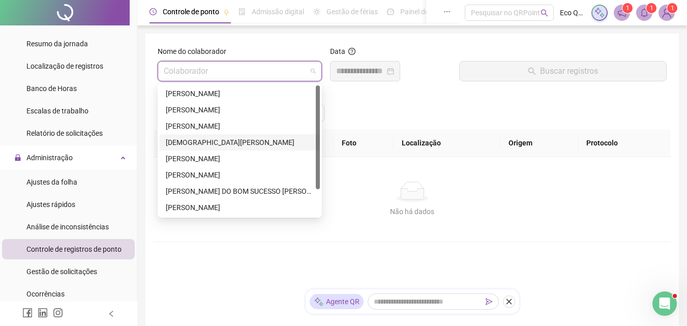
click at [275, 146] on div "[DEMOGRAPHIC_DATA][PERSON_NAME]" at bounding box center [240, 142] width 148 height 11
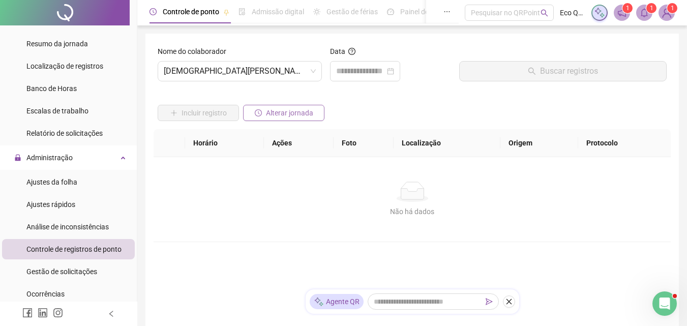
click at [286, 111] on span "Alterar jornada" at bounding box center [289, 112] width 47 height 11
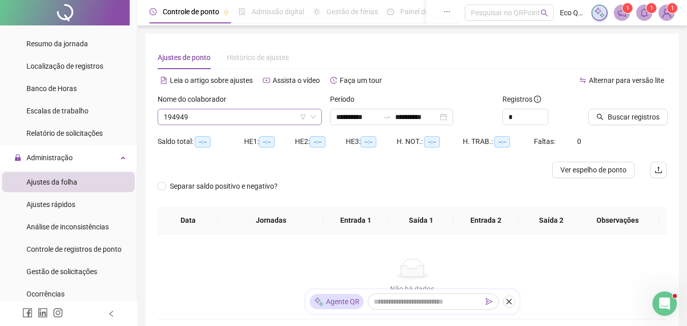
type input "**********"
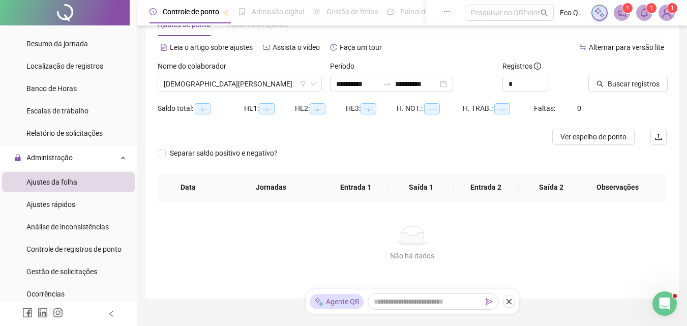
scroll to position [51, 0]
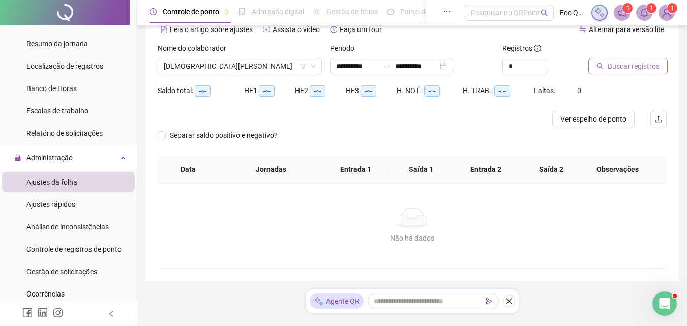
click at [619, 69] on span "Buscar registros" at bounding box center [633, 65] width 52 height 11
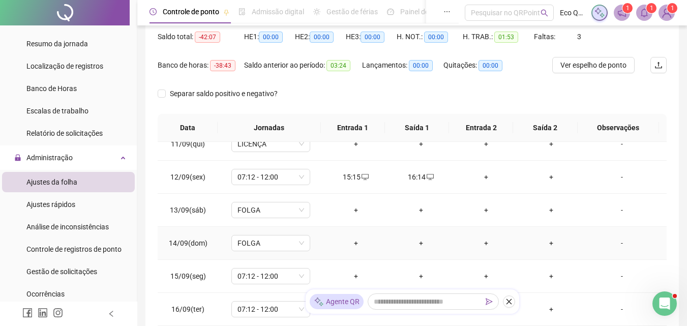
scroll to position [152, 0]
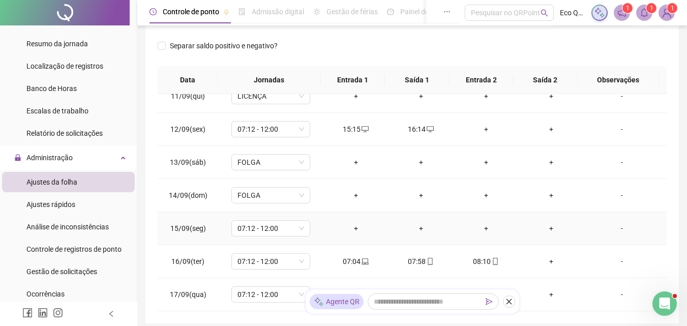
click at [347, 227] on div "+" at bounding box center [355, 228] width 49 height 11
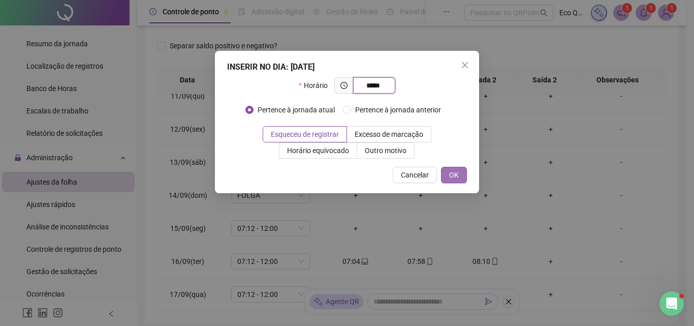
type input "*****"
click at [451, 178] on span "OK" at bounding box center [454, 174] width 10 height 11
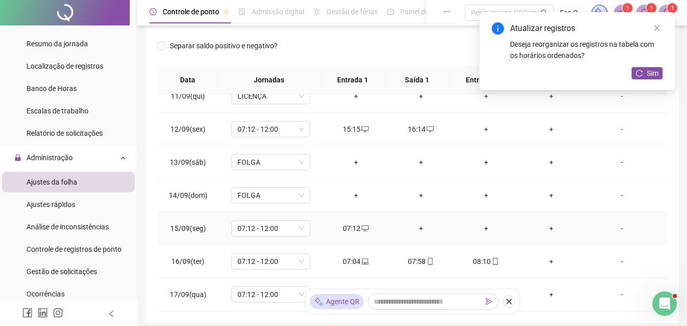
click at [416, 231] on div "+" at bounding box center [420, 228] width 49 height 11
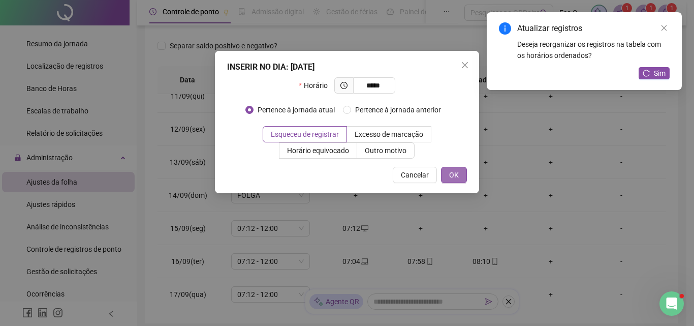
type input "*****"
click at [456, 178] on span "OK" at bounding box center [454, 174] width 10 height 11
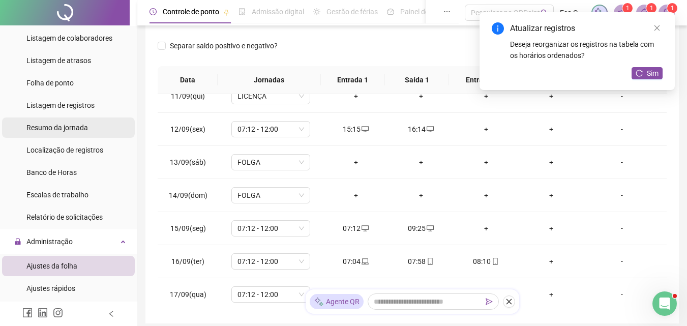
scroll to position [51, 0]
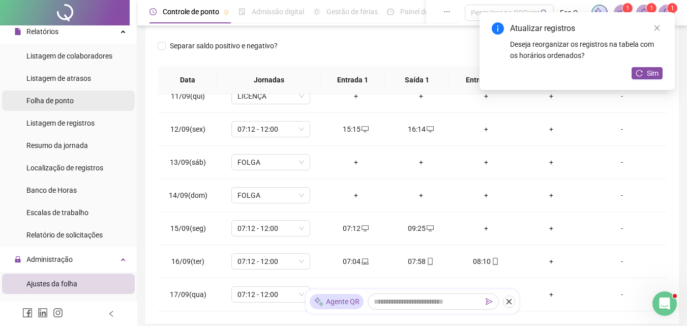
click at [80, 105] on li "Folha de ponto" at bounding box center [68, 100] width 133 height 20
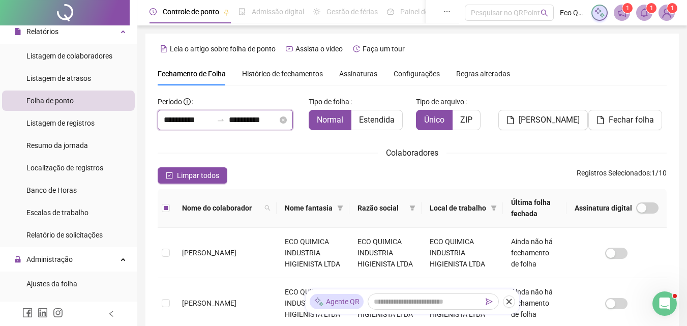
click at [267, 119] on input "**********" at bounding box center [253, 120] width 49 height 12
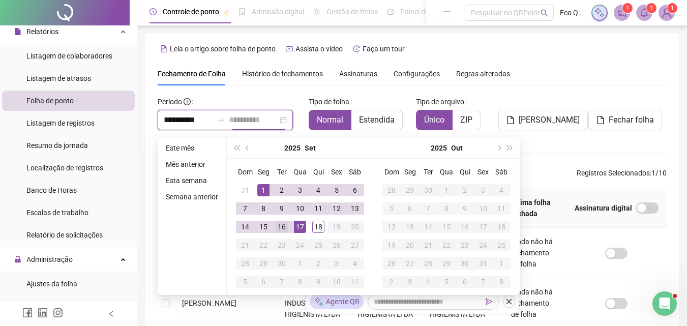
type input "**********"
type textarea "*"
click at [283, 228] on div "16" at bounding box center [281, 227] width 12 height 12
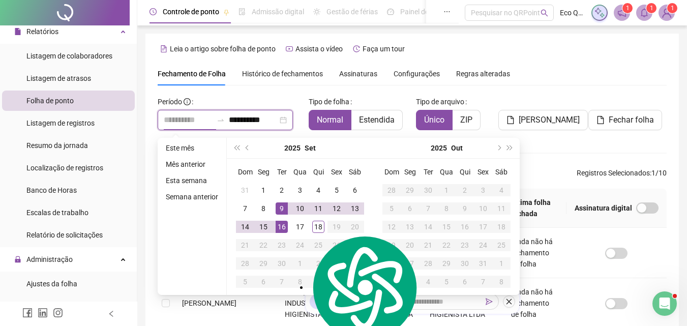
type input "**********"
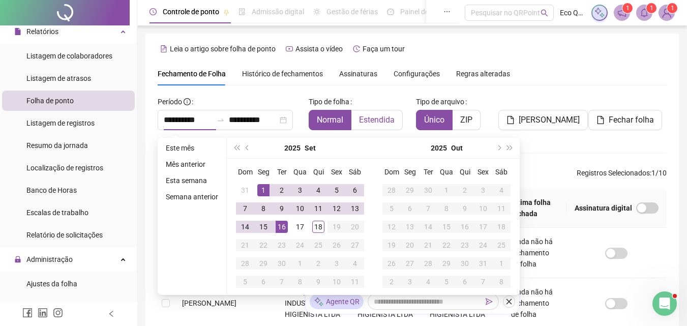
click at [364, 118] on body "**********" at bounding box center [343, 163] width 687 height 326
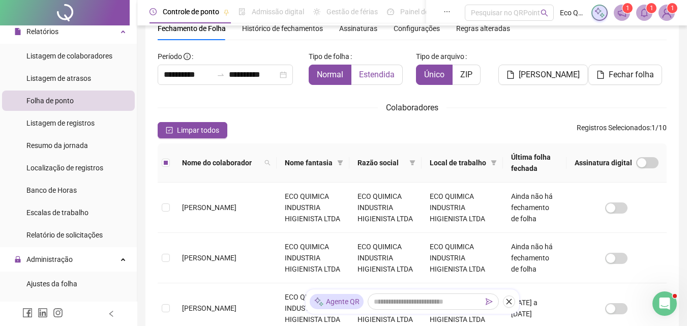
click at [379, 73] on span "Estendida" at bounding box center [377, 75] width 36 height 10
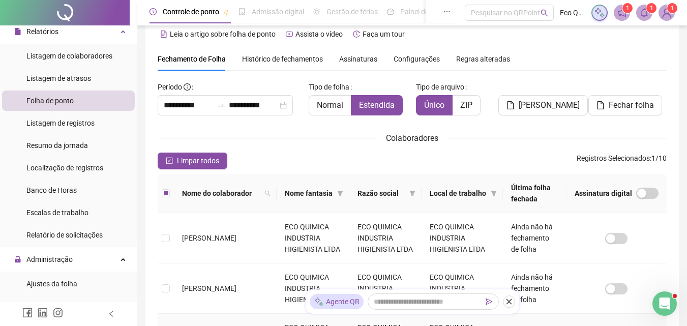
scroll to position [0, 0]
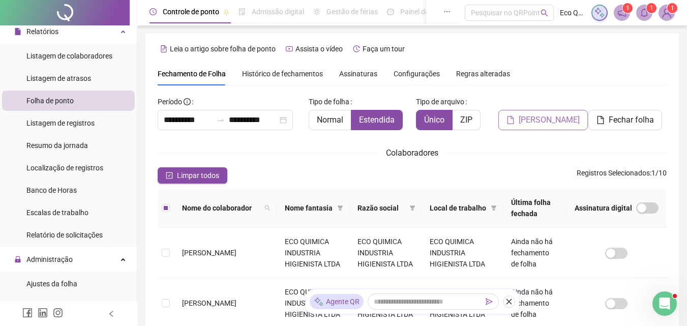
click at [559, 120] on span "[PERSON_NAME]" at bounding box center [548, 120] width 61 height 12
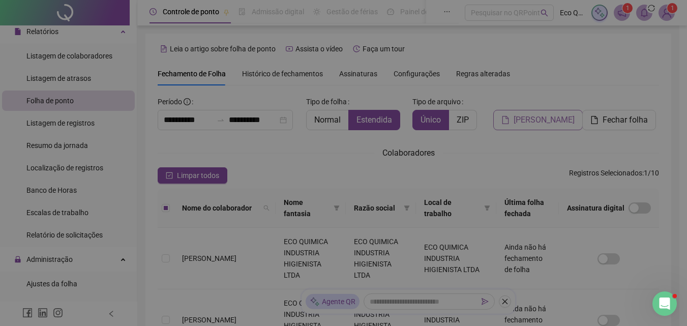
scroll to position [45, 0]
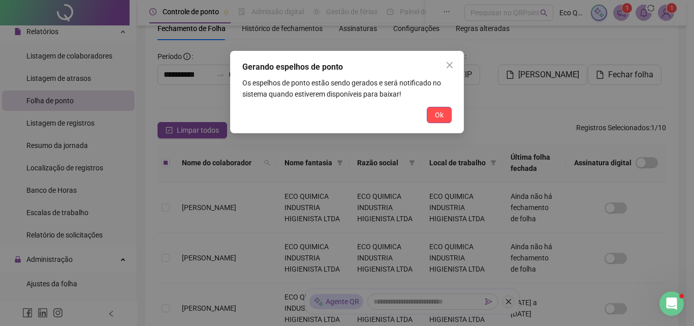
drag, startPoint x: 440, startPoint y: 113, endPoint x: 615, endPoint y: 38, distance: 190.8
click at [440, 113] on span "Ok" at bounding box center [439, 114] width 9 height 11
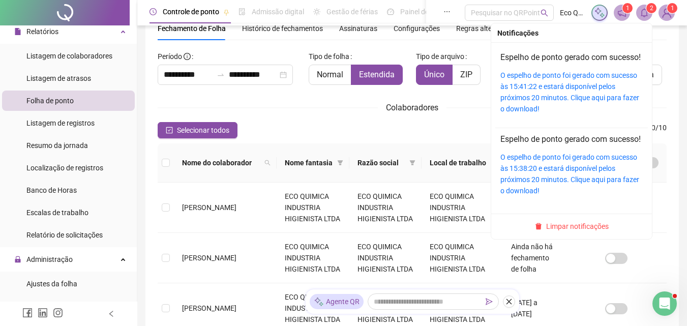
click at [644, 16] on icon "bell" at bounding box center [643, 12] width 7 height 9
click at [572, 93] on div "O espelho de ponto foi gerado com sucesso às 15:41:22 e estará disponível pelos…" at bounding box center [571, 92] width 142 height 45
click at [572, 96] on link "O espelho de ponto foi gerado com sucesso às 15:41:22 e estará disponível pelos…" at bounding box center [569, 92] width 139 height 42
